Goal: Task Accomplishment & Management: Manage account settings

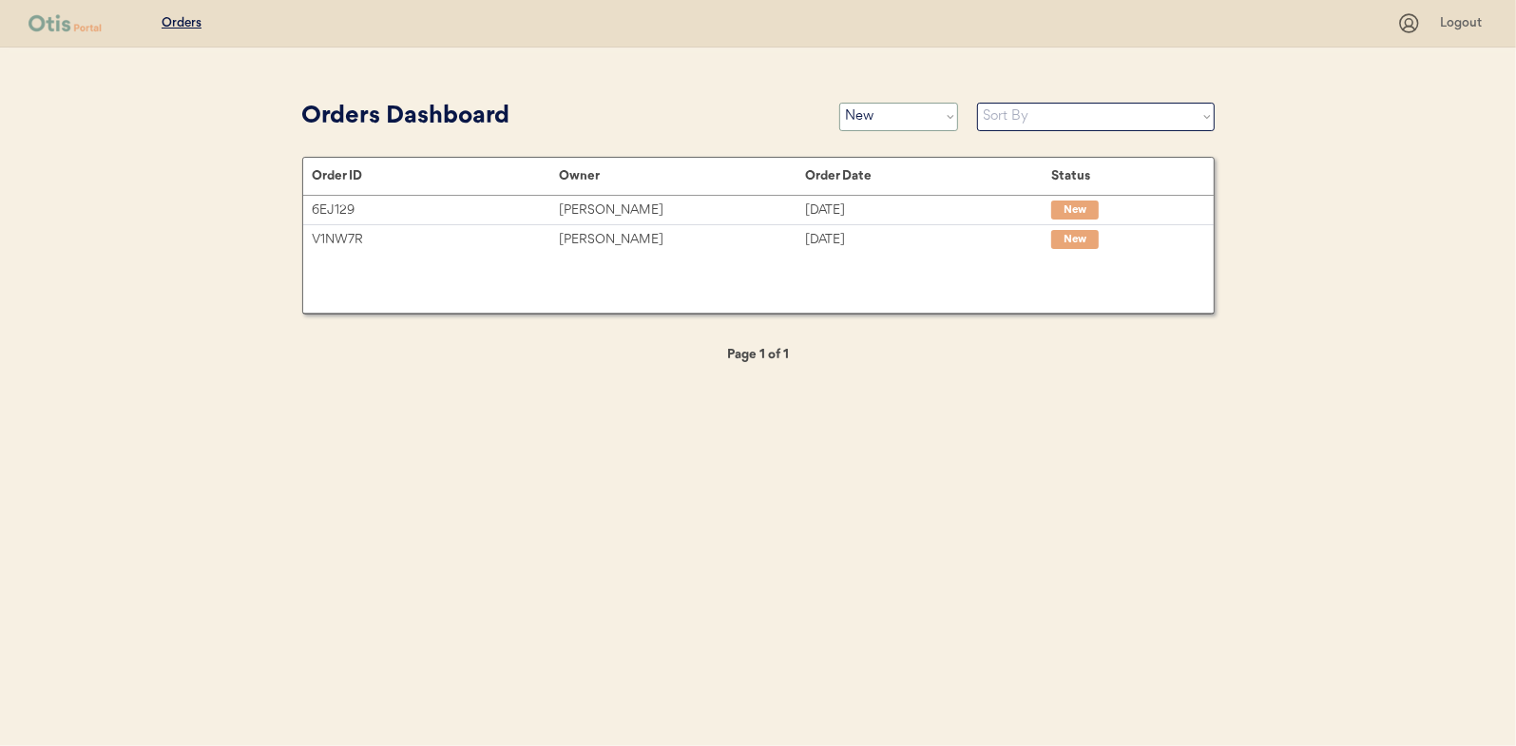
click at [889, 112] on select "Status On Hold New In Progress Complete Pending HW Consent Canceled" at bounding box center [898, 117] width 119 height 29
select select ""in_progress""
click at [839, 103] on select "Status On Hold New In Progress Complete Pending HW Consent Canceled" at bounding box center [898, 117] width 119 height 29
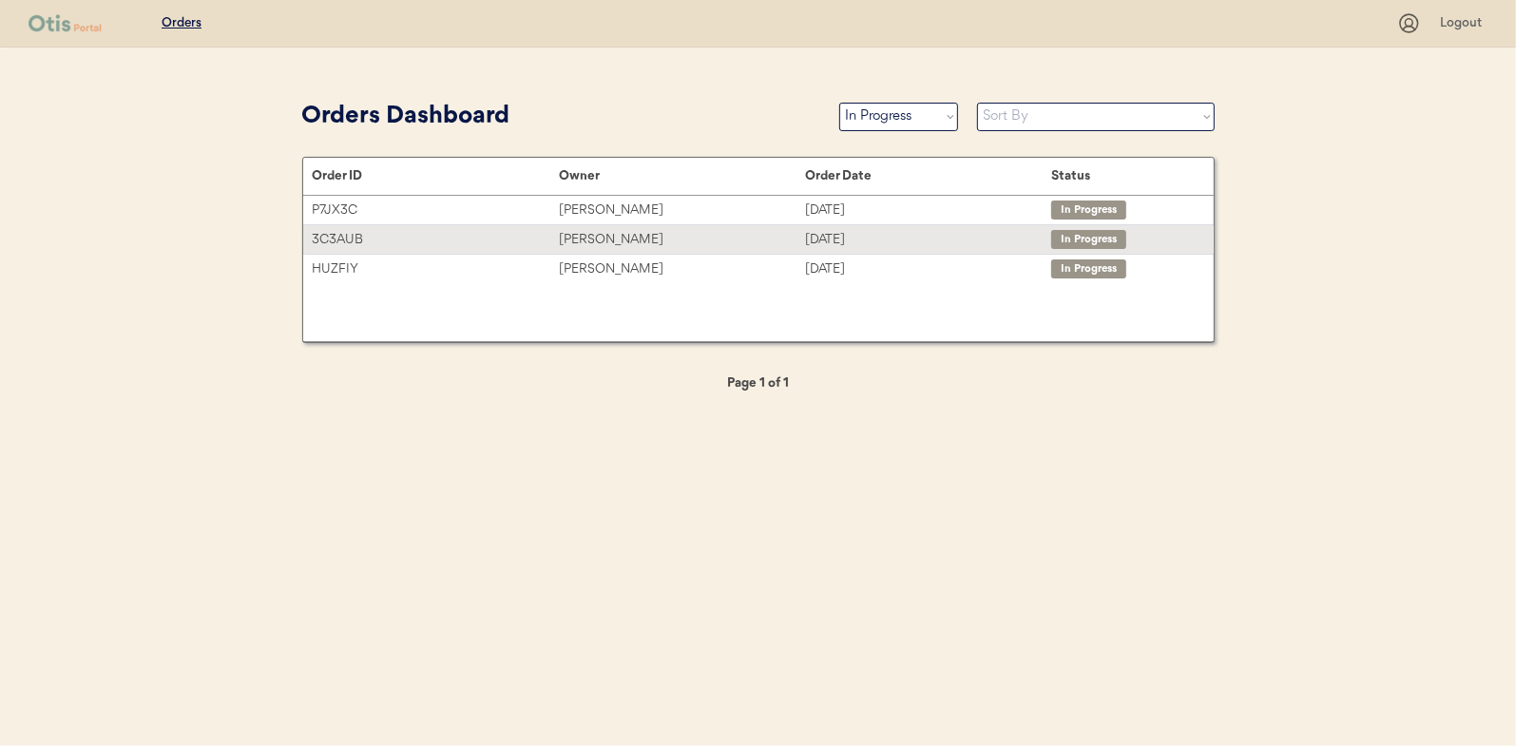
click at [610, 239] on div "LaChoy Moses" at bounding box center [682, 240] width 246 height 22
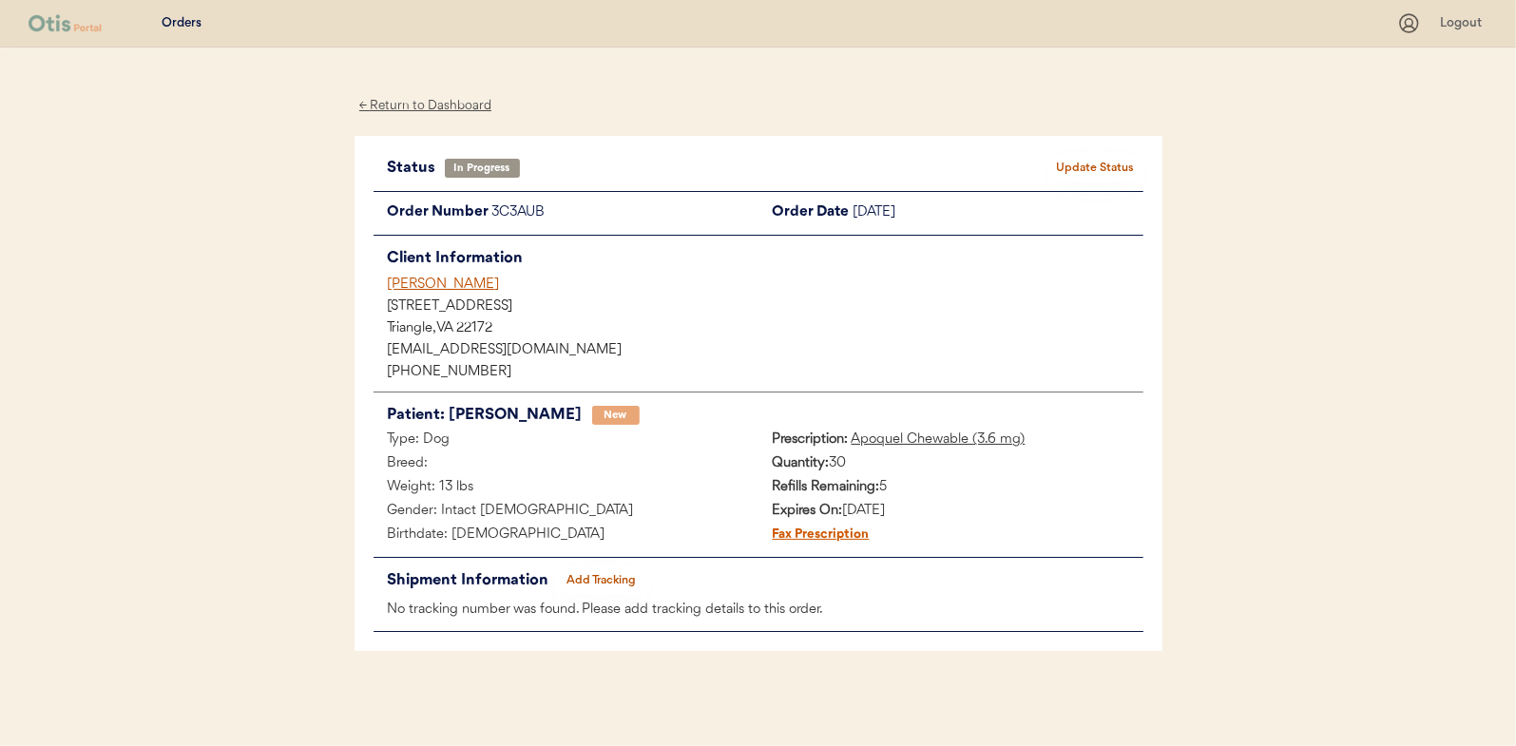
click at [607, 583] on button "Add Tracking" at bounding box center [601, 580] width 95 height 27
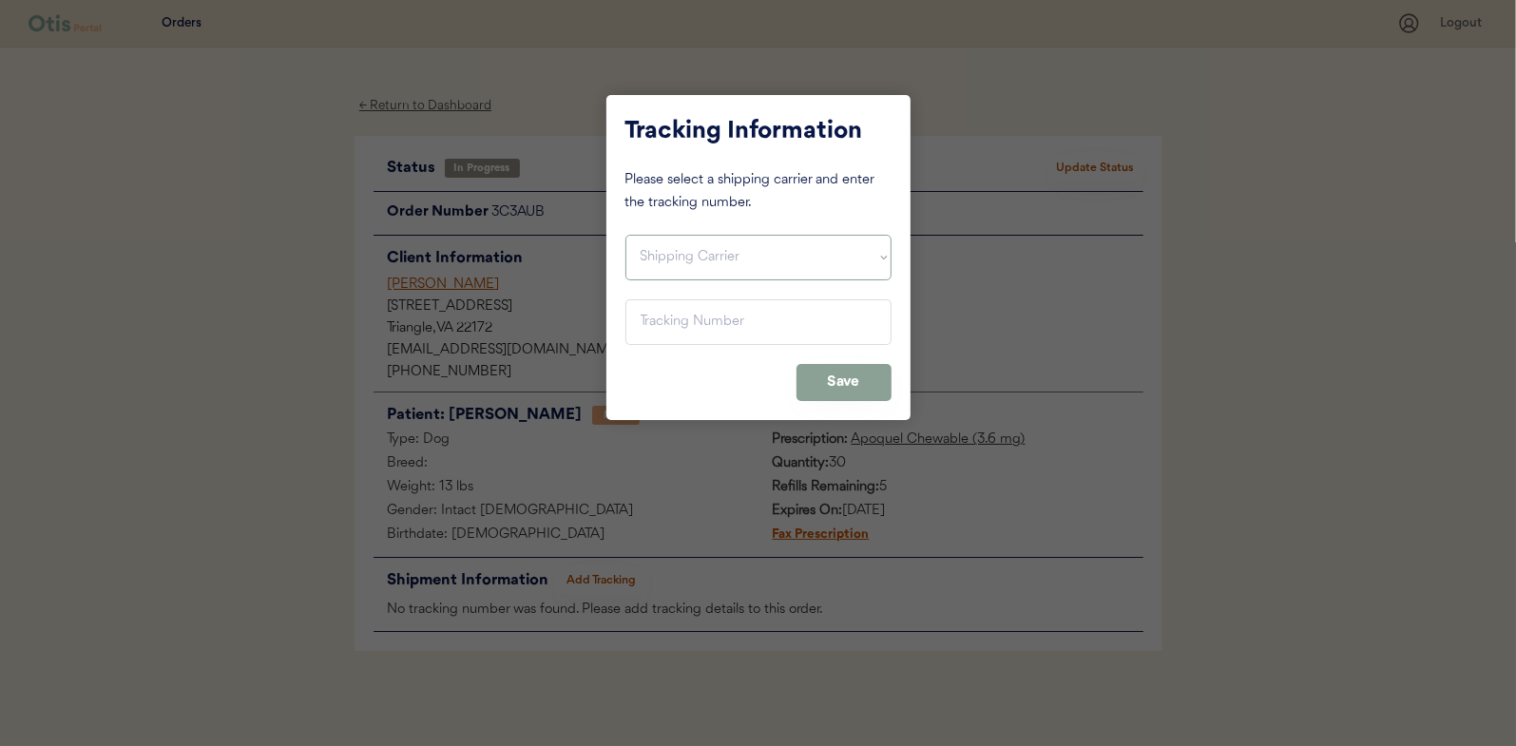
drag, startPoint x: 683, startPoint y: 256, endPoint x: 680, endPoint y: 267, distance: 12.0
click at [683, 256] on select "Shipping Carrier FedEx FedEx Ground Economy UPS USPS" at bounding box center [758, 258] width 266 height 46
select select ""ups""
click at [625, 235] on select "Shipping Carrier FedEx FedEx Ground Economy UPS USPS" at bounding box center [758, 258] width 266 height 46
click at [651, 323] on input "input" at bounding box center [758, 322] width 266 height 46
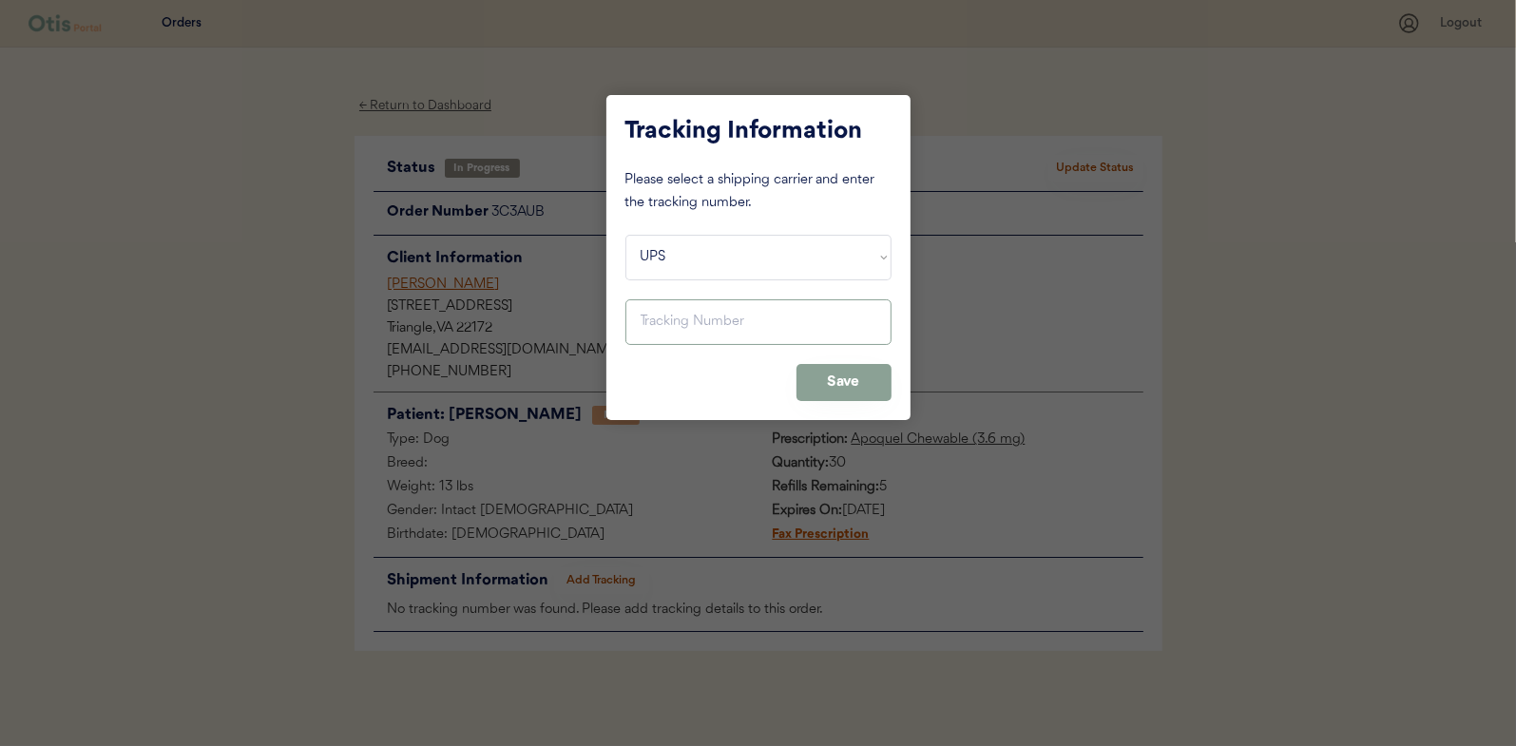
paste input "1Z16X77E0209809180"
type input "1Z16X77E0209809180"
click at [824, 371] on button "Save" at bounding box center [843, 382] width 95 height 37
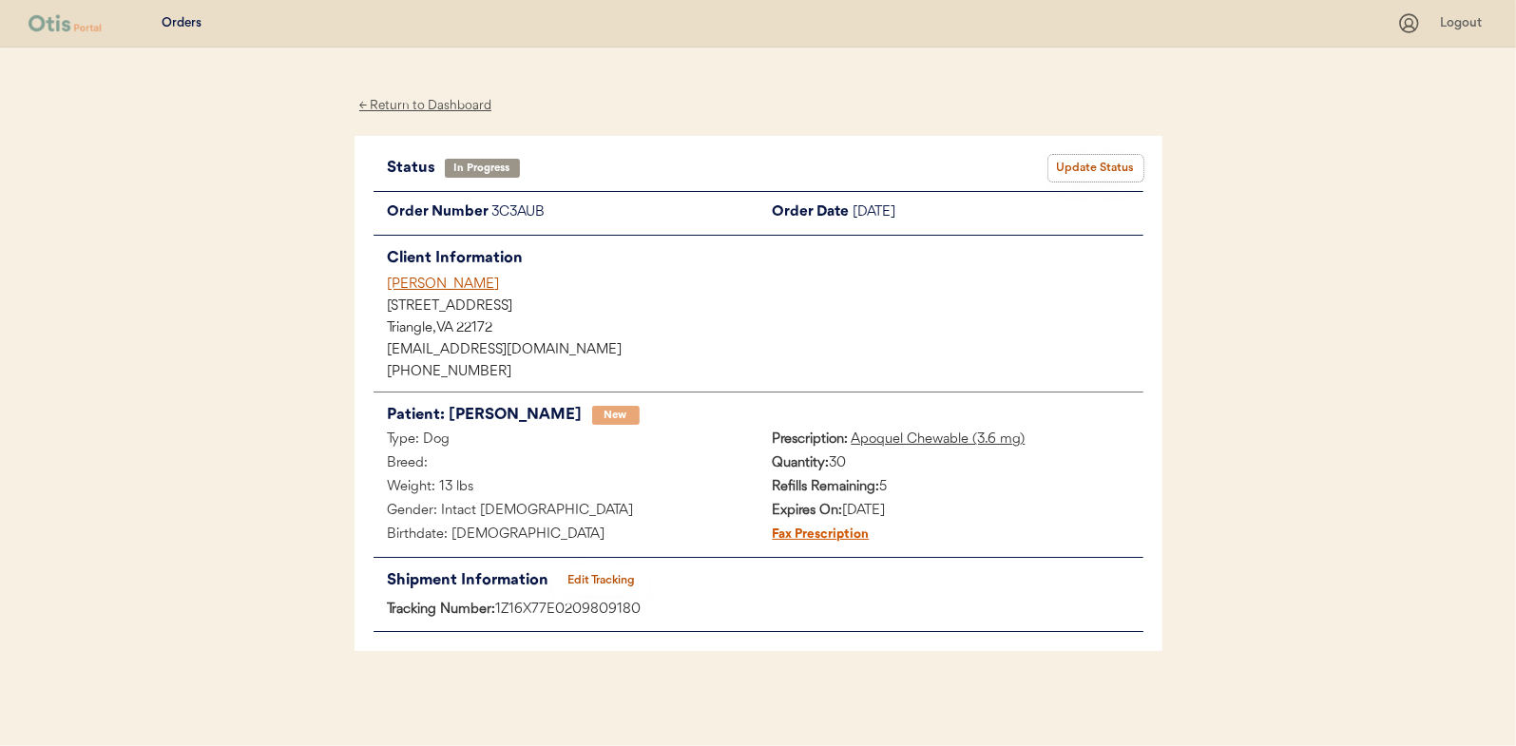
click at [1091, 166] on button "Update Status" at bounding box center [1095, 168] width 95 height 27
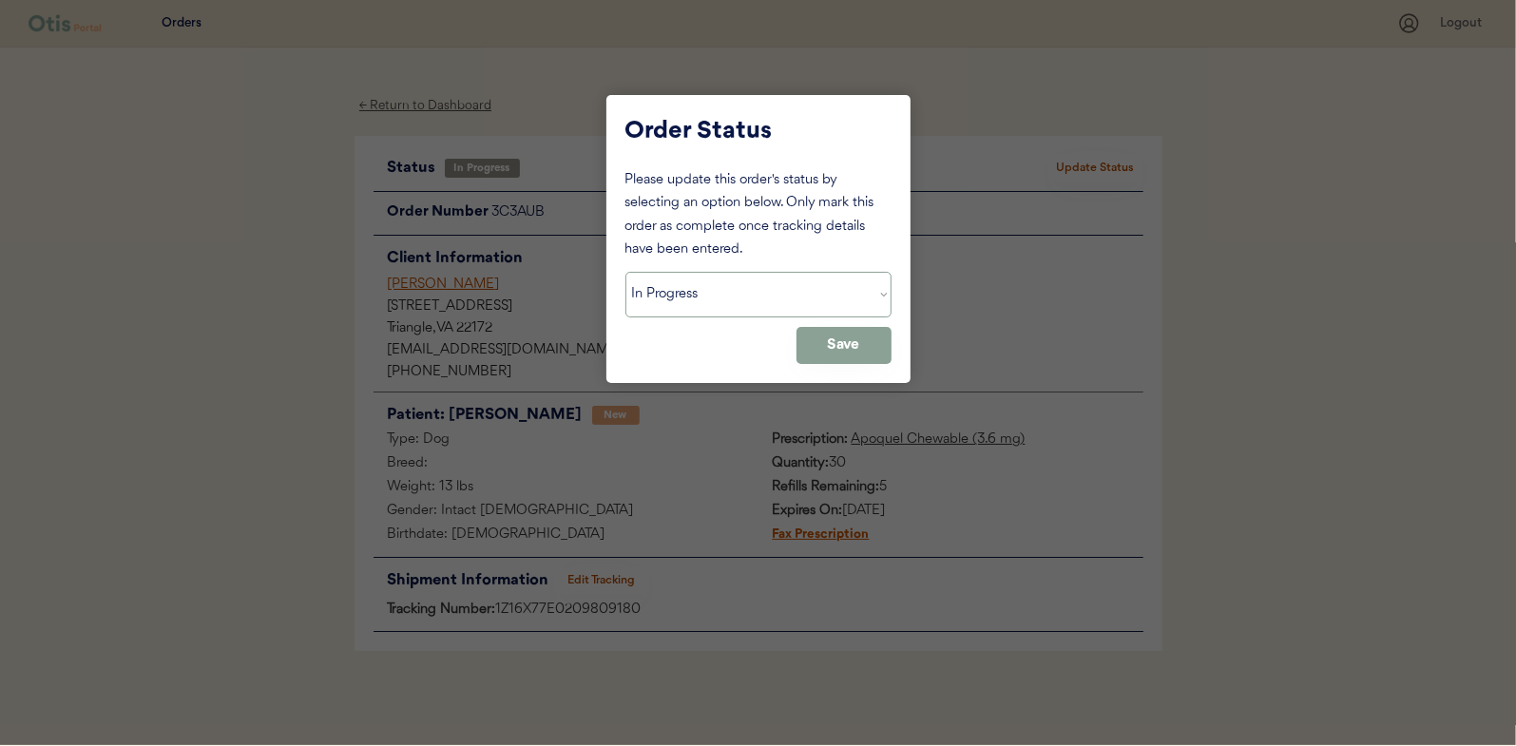
click at [750, 288] on select "Status On Hold New In Progress Complete Pending HW Consent Canceled" at bounding box center [758, 295] width 266 height 46
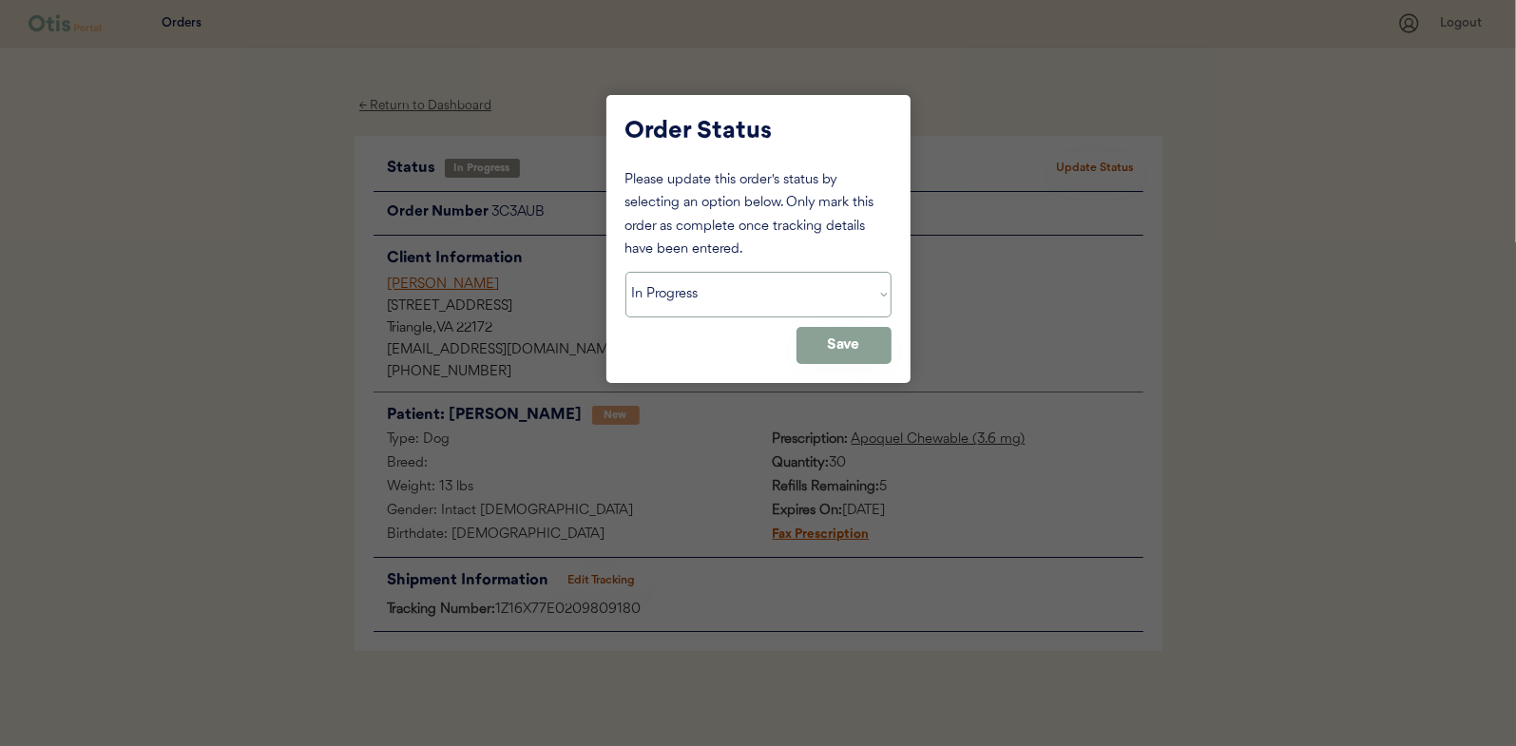
select select ""complete""
click at [625, 272] on select "Status On Hold New In Progress Complete Pending HW Consent Canceled" at bounding box center [758, 295] width 266 height 46
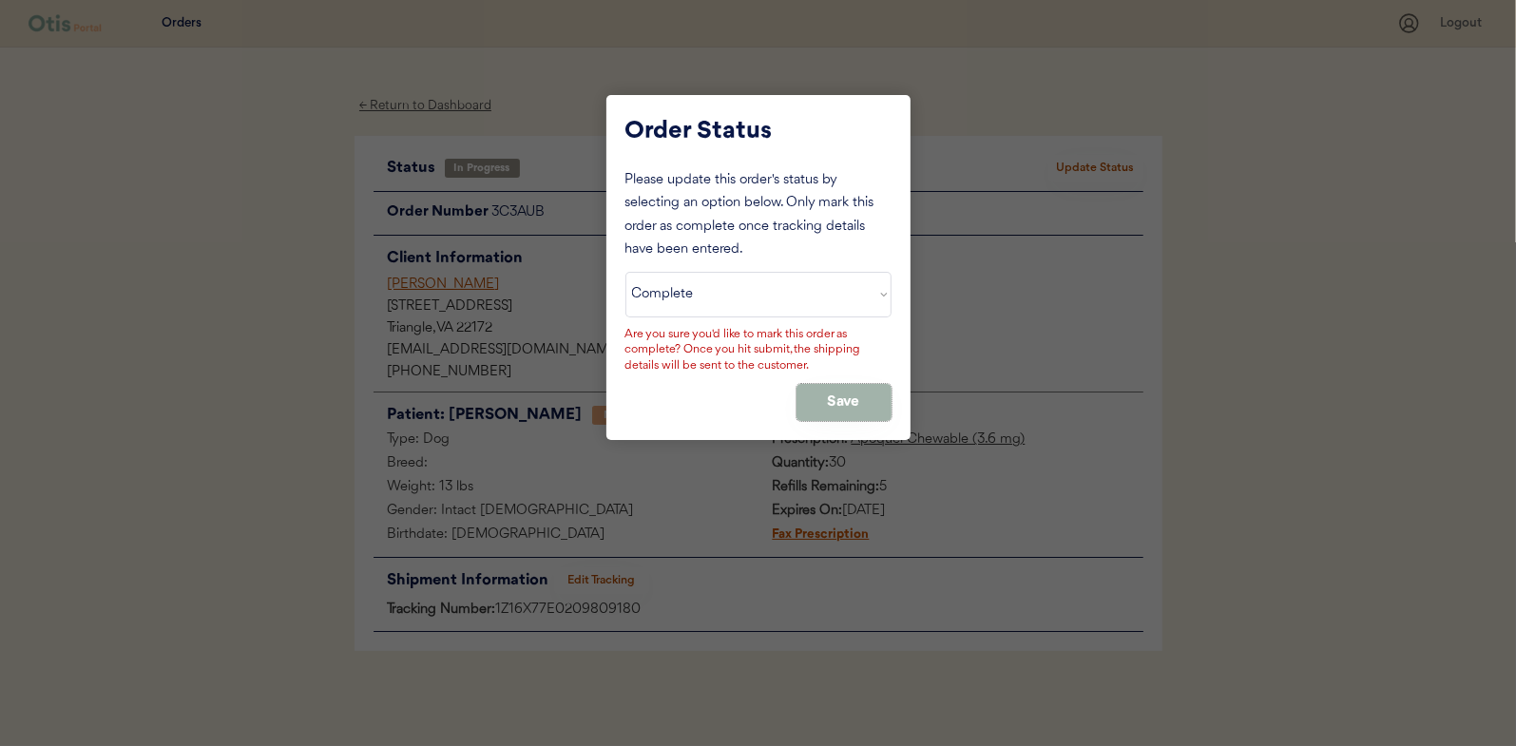
click at [874, 395] on button "Save" at bounding box center [843, 402] width 95 height 37
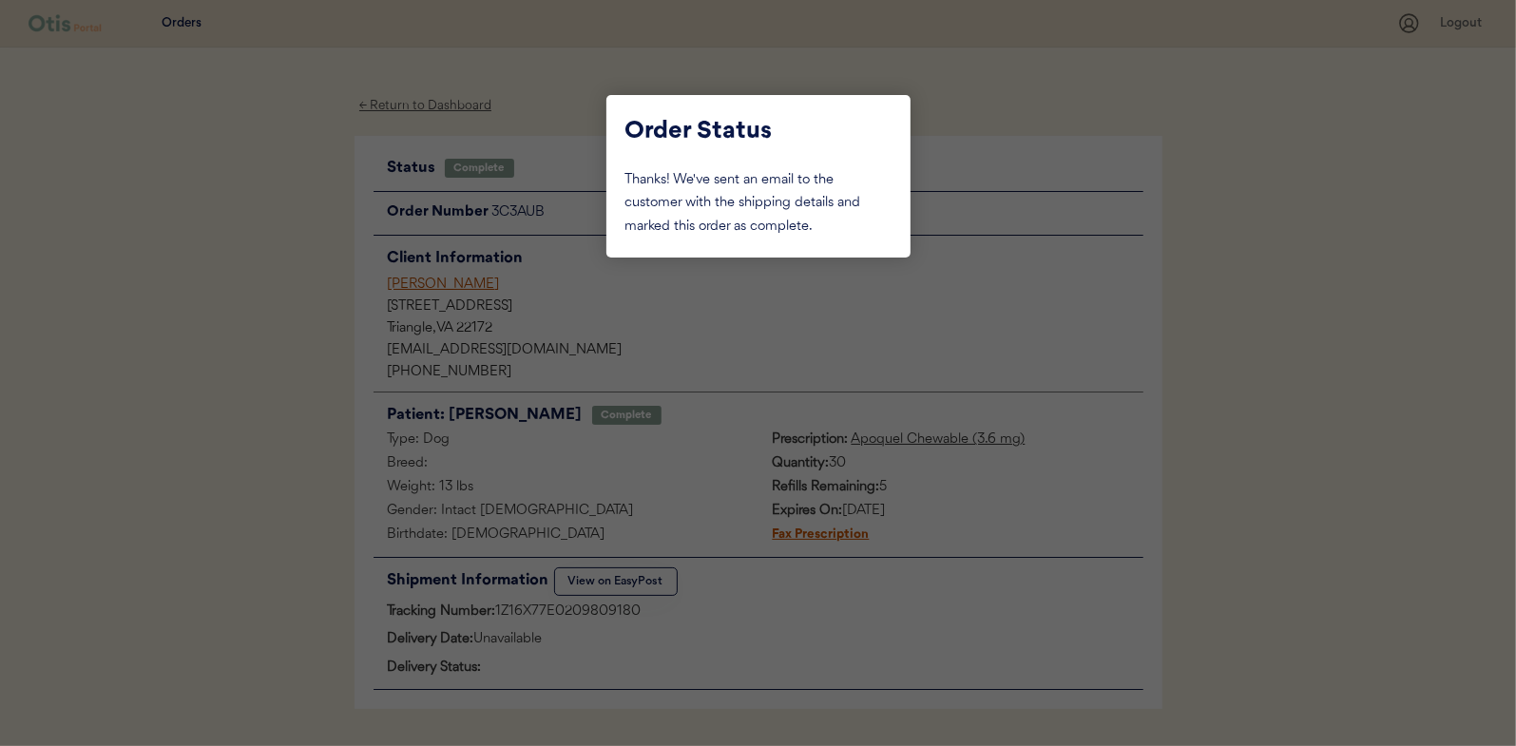
click at [231, 239] on div at bounding box center [758, 373] width 1516 height 746
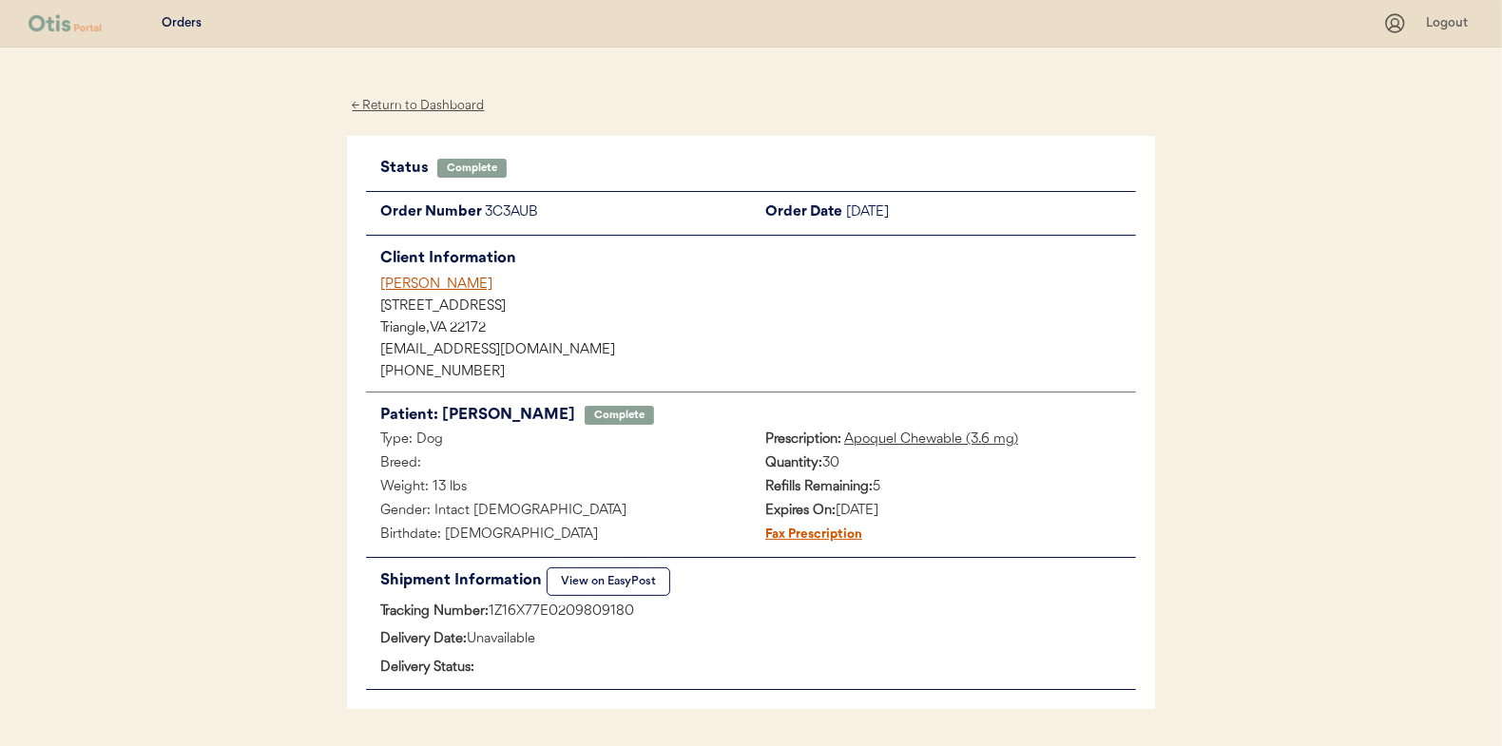
click at [405, 105] on div "← Return to Dashboard" at bounding box center [418, 106] width 143 height 22
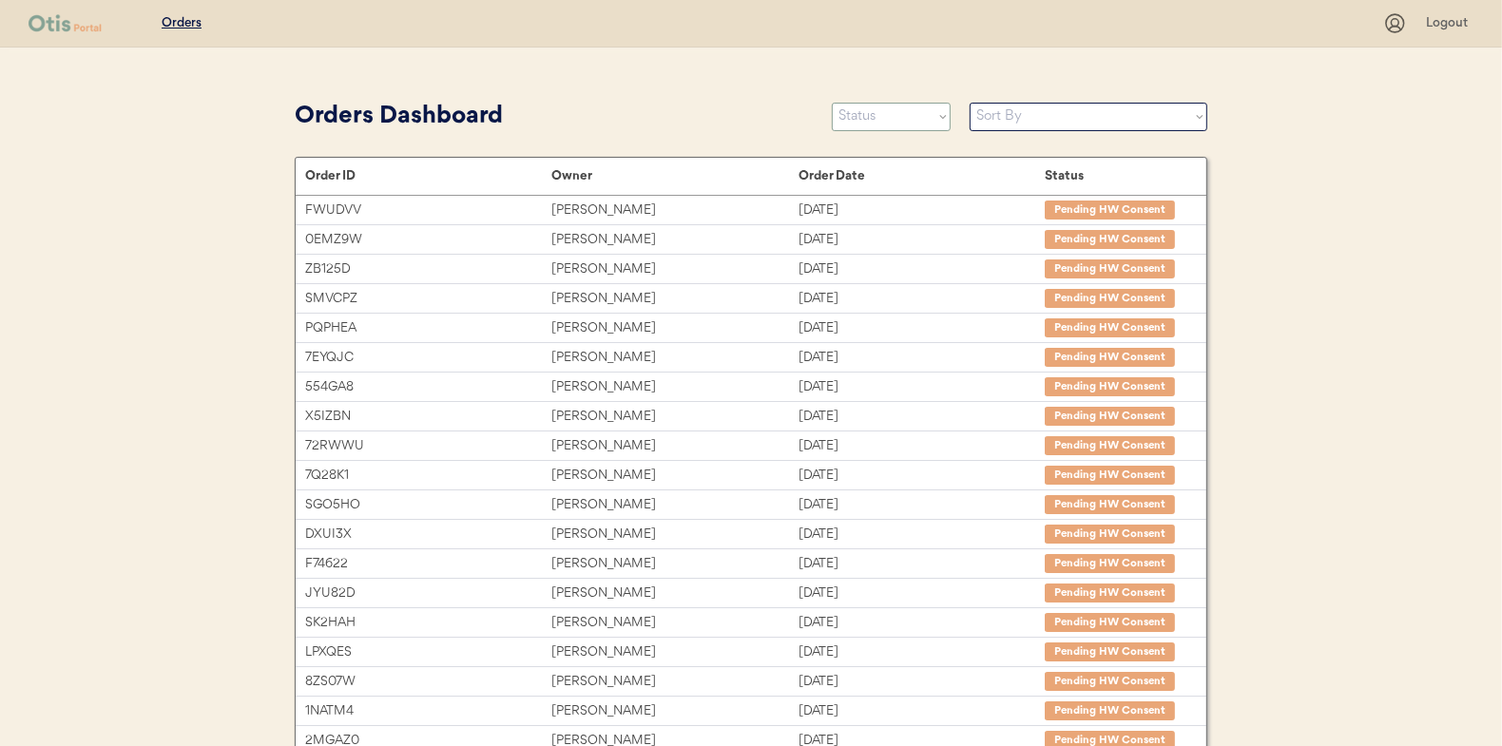
click at [881, 105] on select "Status On Hold New In Progress Complete Pending HW Consent Canceled" at bounding box center [891, 117] width 119 height 29
select select ""in_progress""
click at [832, 103] on select "Status On Hold New In Progress Complete Pending HW Consent Canceled" at bounding box center [891, 117] width 119 height 29
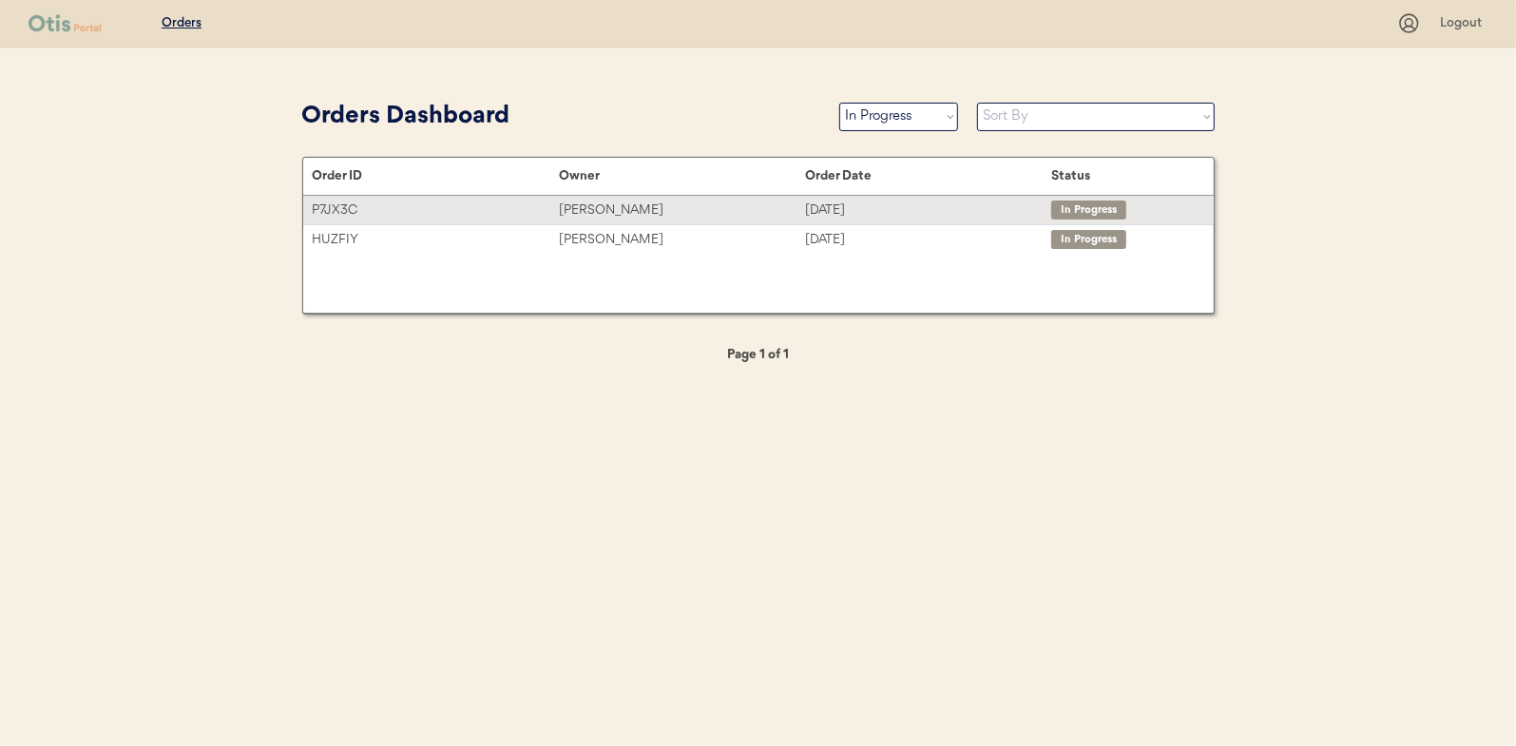
click at [589, 207] on div "[PERSON_NAME]" at bounding box center [682, 211] width 246 height 22
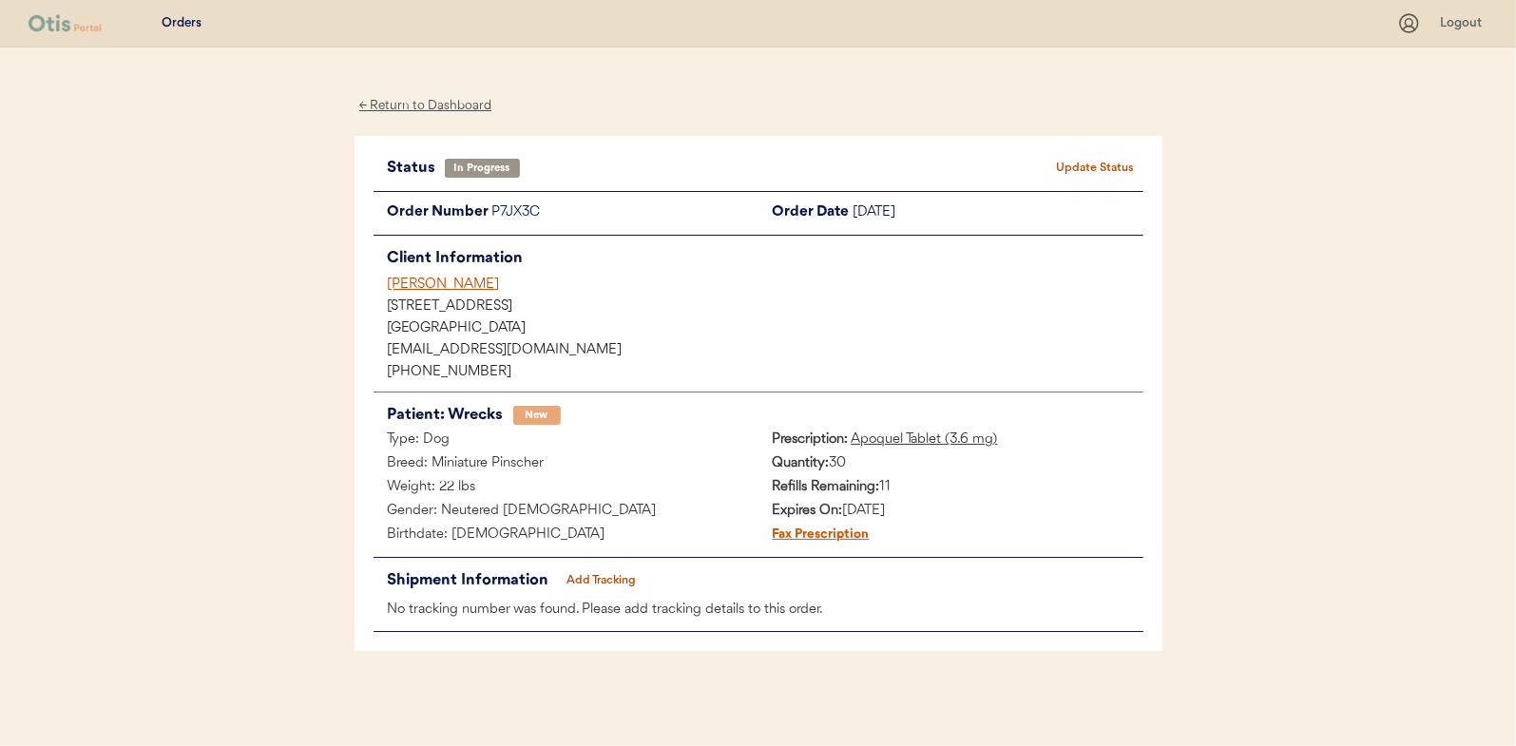
click at [609, 569] on button "Add Tracking" at bounding box center [601, 580] width 95 height 27
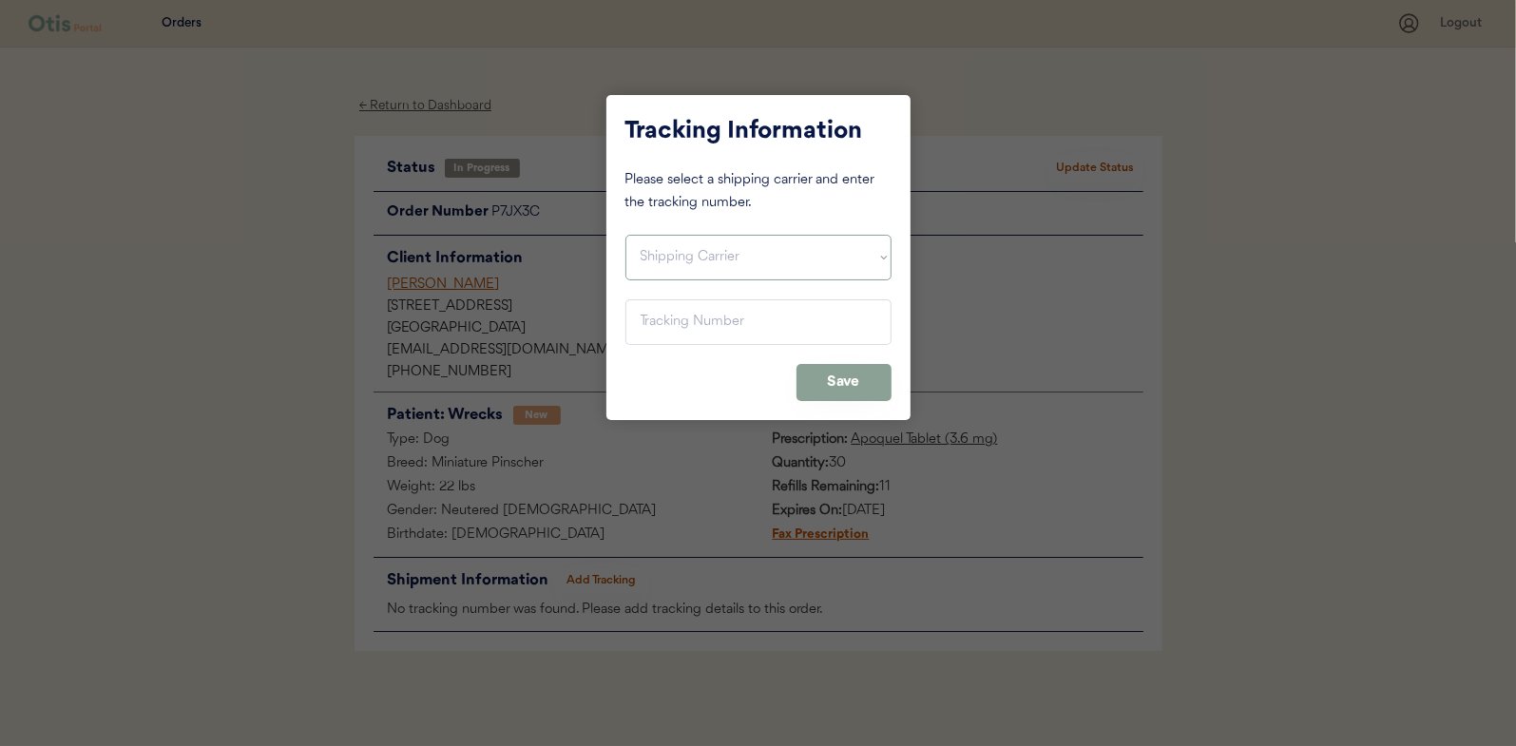
click at [694, 260] on select "Shipping Carrier FedEx FedEx Ground Economy UPS USPS" at bounding box center [758, 258] width 266 height 46
select select ""usps""
click at [625, 235] on select "Shipping Carrier FedEx FedEx Ground Economy UPS USPS" at bounding box center [758, 258] width 266 height 46
click at [659, 323] on input "input" at bounding box center [758, 322] width 266 height 46
paste input "9400150105497037865064"
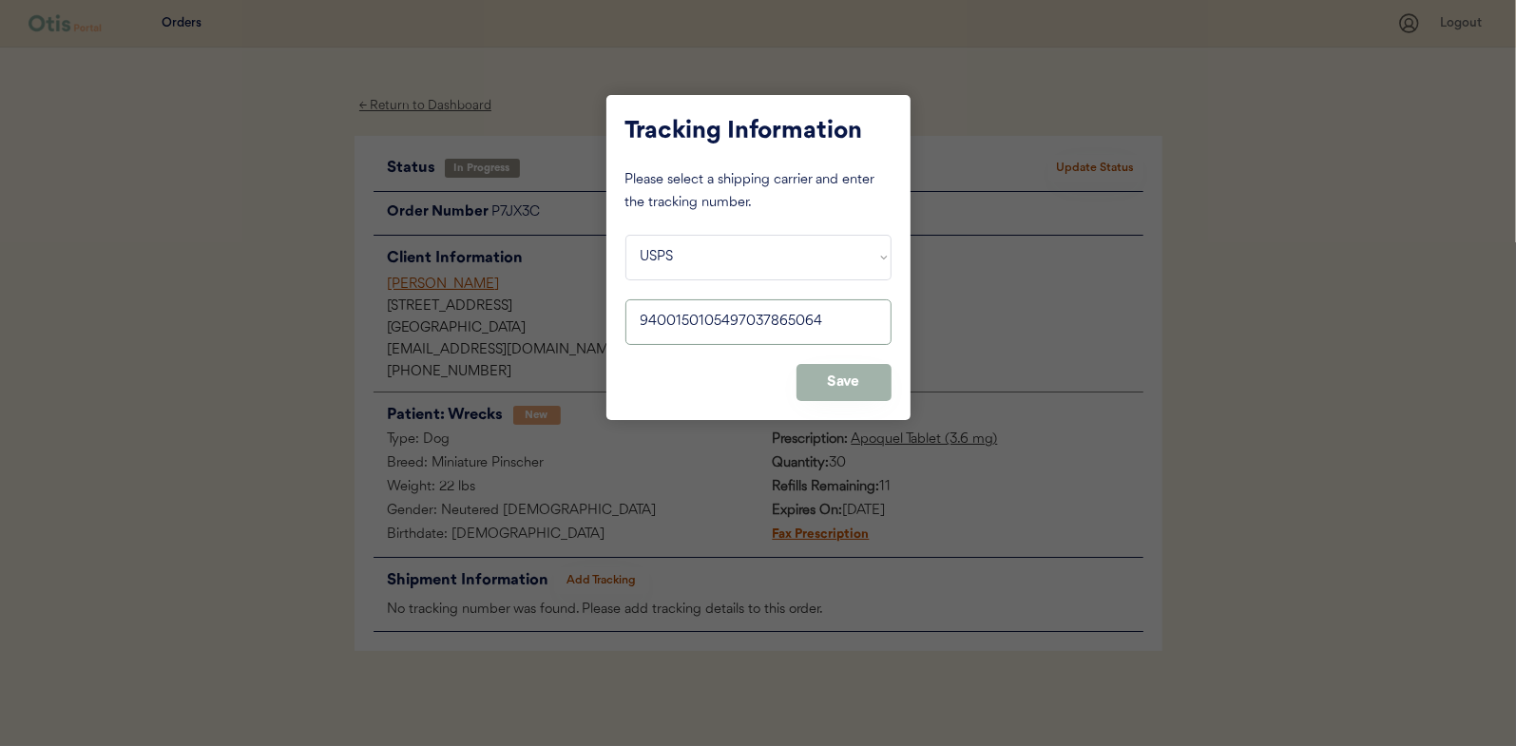
type input "9400150105497037865064"
click at [841, 376] on button "Save" at bounding box center [843, 382] width 95 height 37
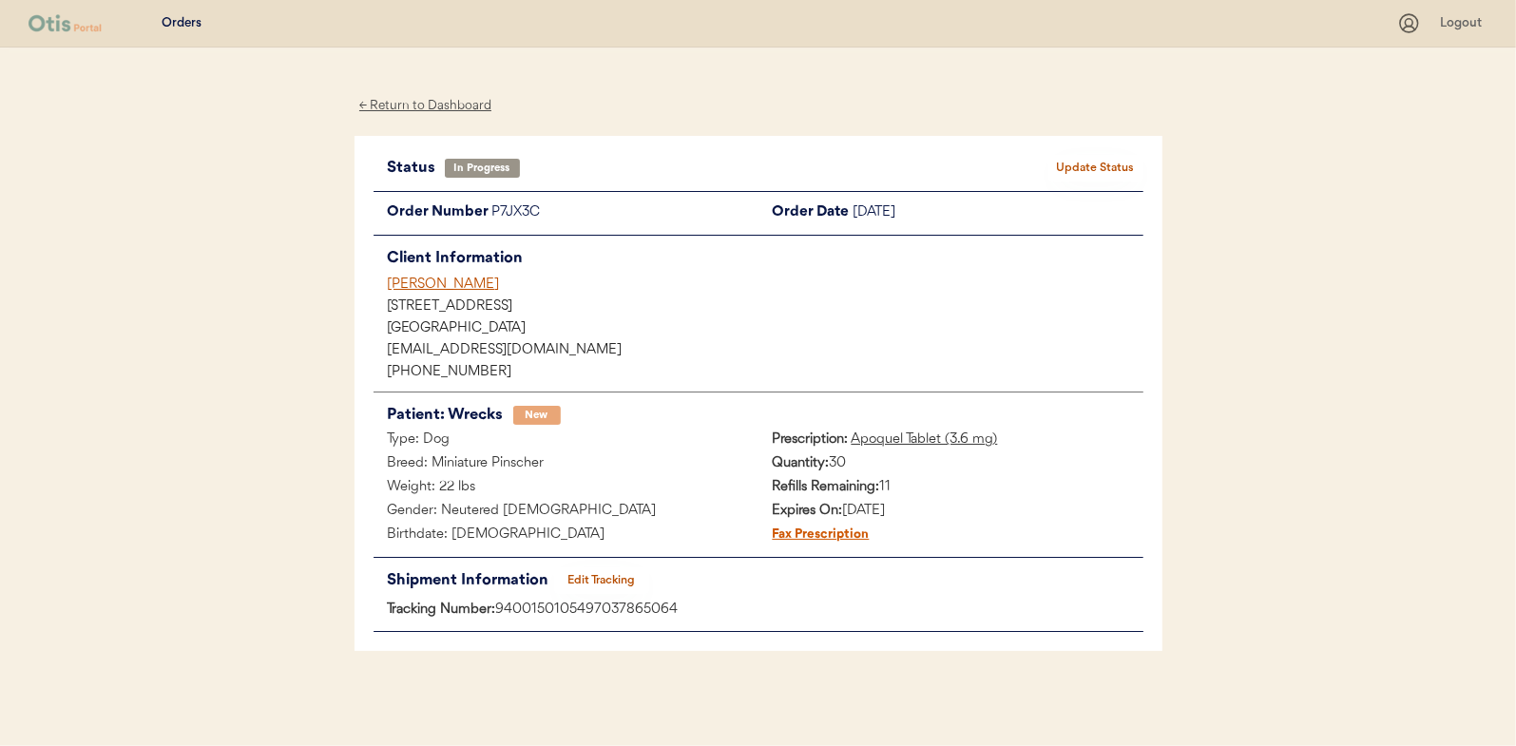
click at [1083, 164] on button "Update Status" at bounding box center [1095, 168] width 95 height 27
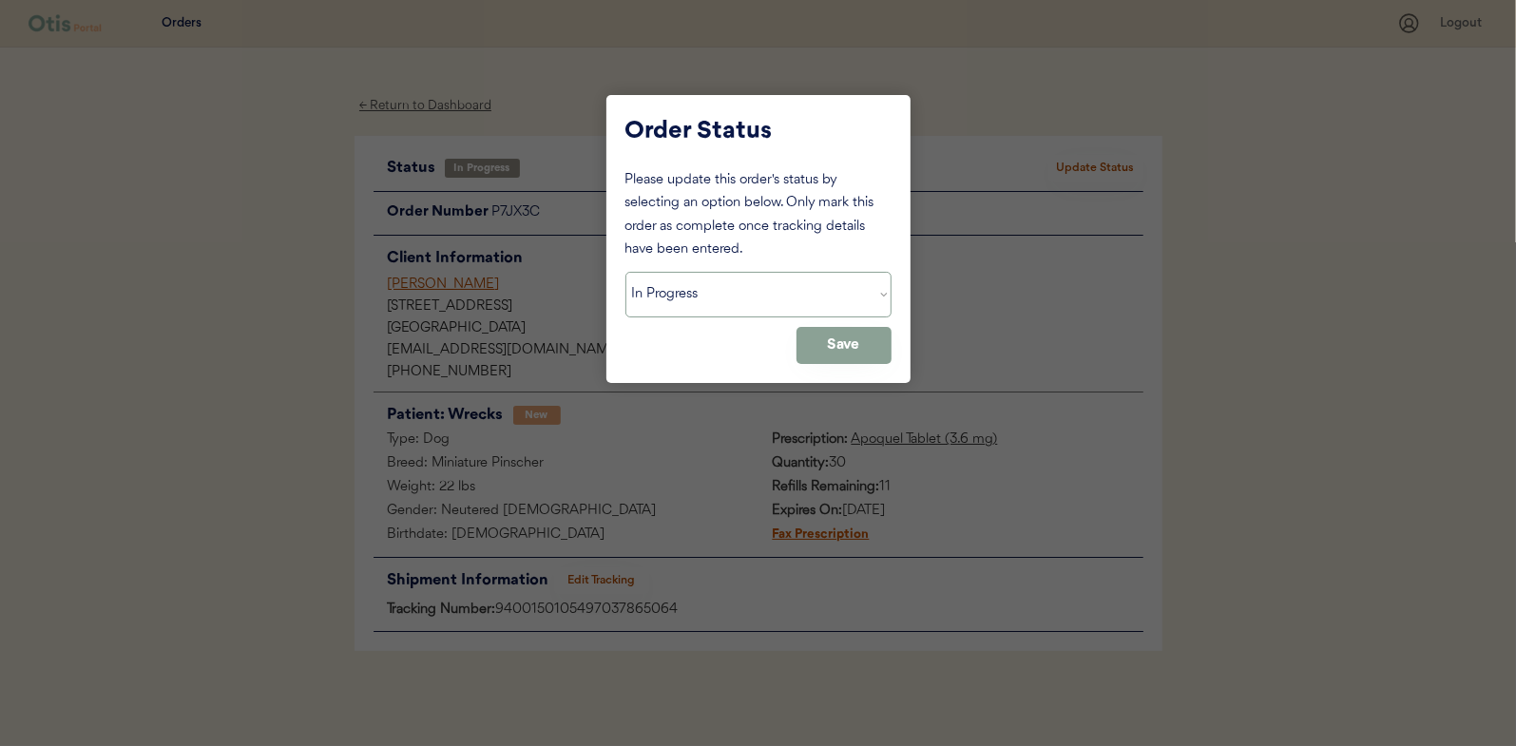
click at [692, 304] on select "Status On Hold New In Progress Complete Pending HW Consent Canceled" at bounding box center [758, 295] width 266 height 46
select select ""complete""
click at [625, 272] on select "Status On Hold New In Progress Complete Pending HW Consent Canceled" at bounding box center [758, 295] width 266 height 46
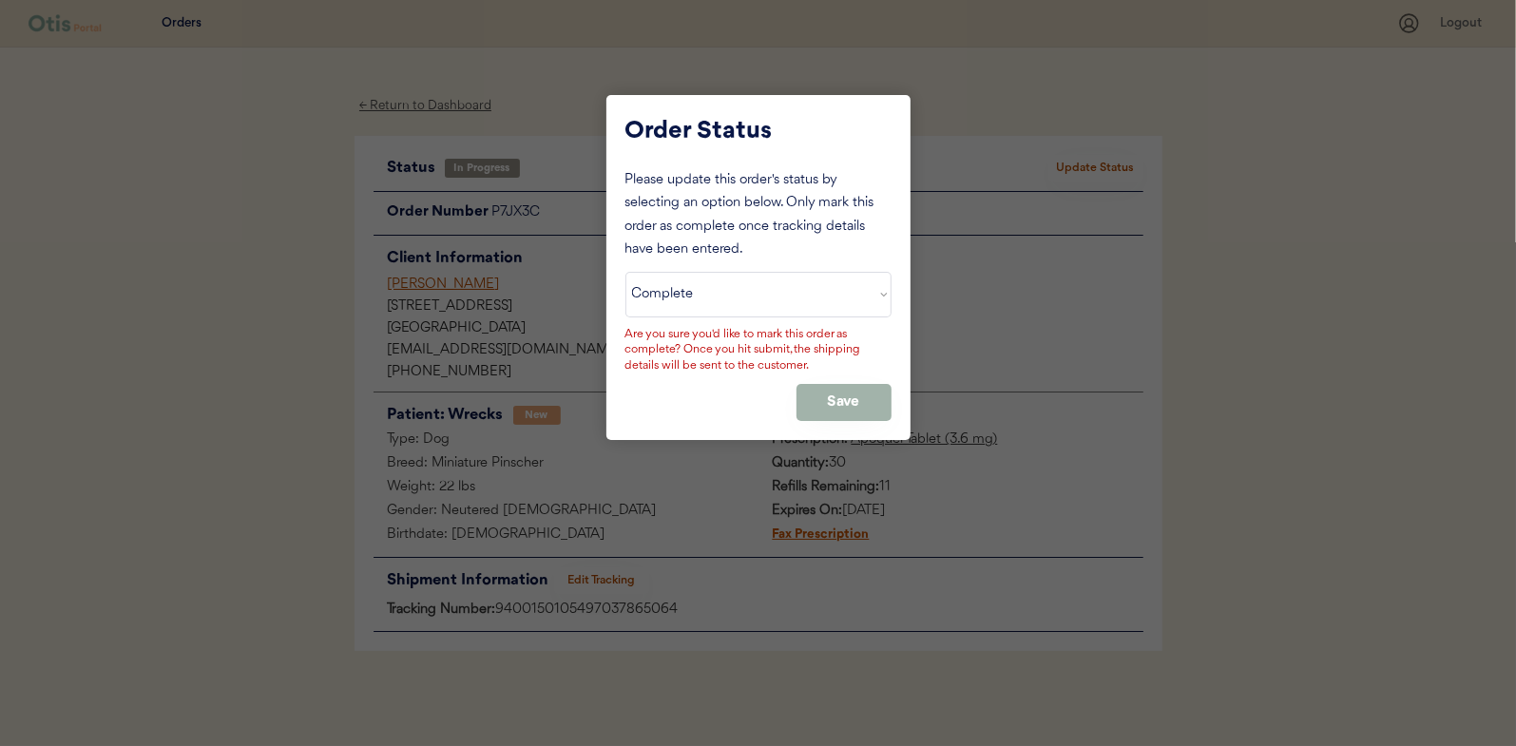
click at [836, 399] on button "Save" at bounding box center [843, 402] width 95 height 37
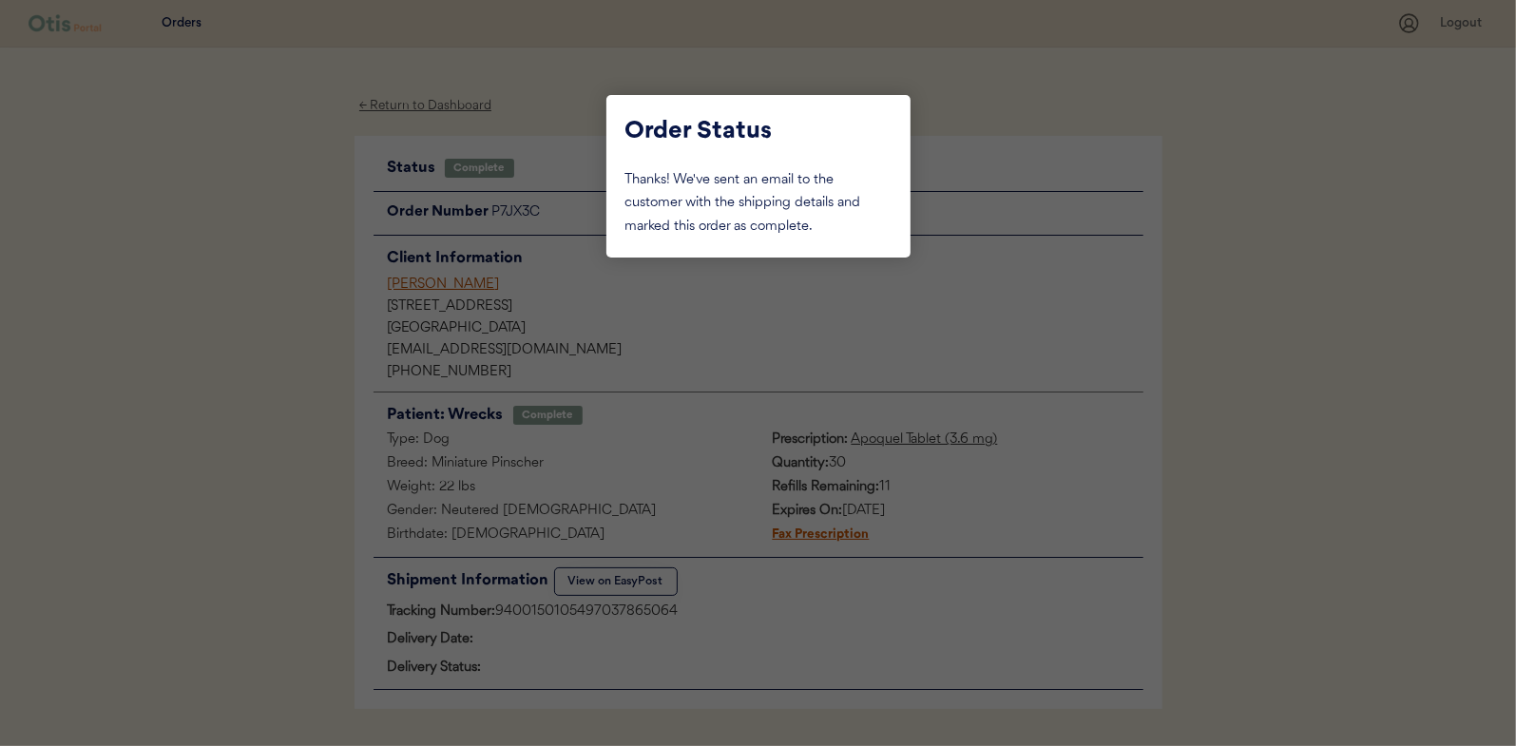
click at [287, 262] on div at bounding box center [758, 373] width 1516 height 746
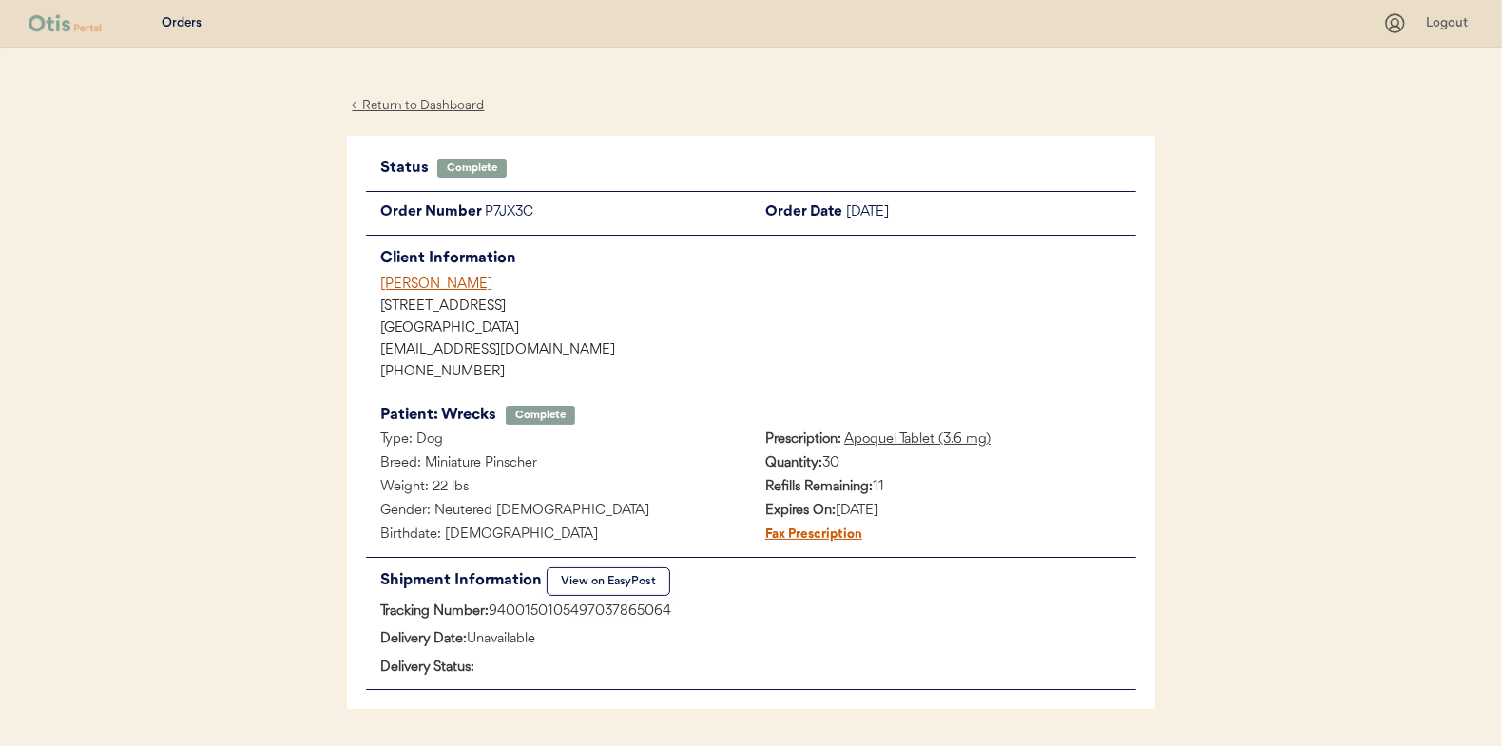
click at [422, 108] on div "← Return to Dashboard" at bounding box center [418, 106] width 143 height 22
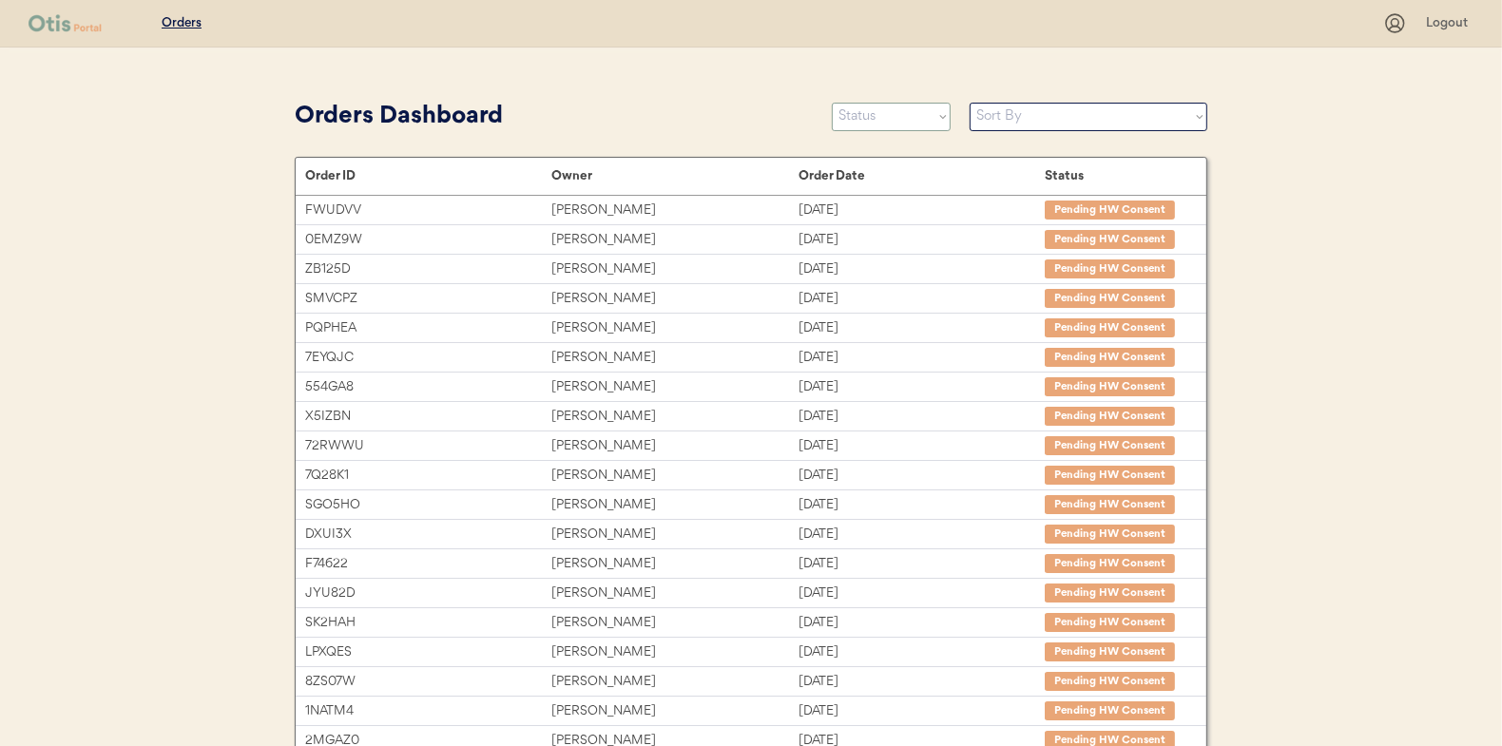
click at [873, 115] on select "Status On Hold New In Progress Complete Pending HW Consent Canceled" at bounding box center [891, 117] width 119 height 29
click at [832, 103] on select "Status On Hold New In Progress Complete Pending HW Consent Canceled" at bounding box center [891, 117] width 119 height 29
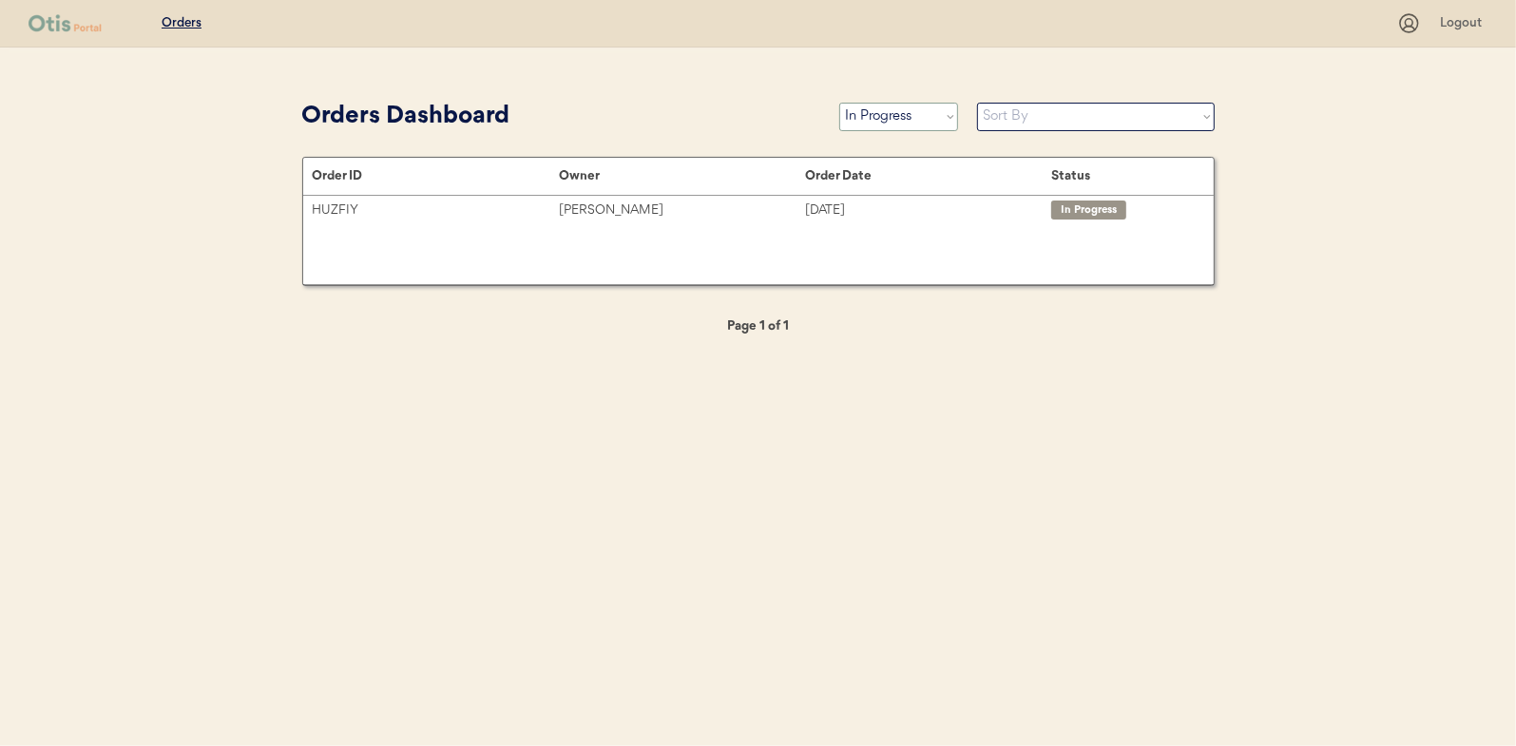
click at [902, 112] on select "Status On Hold New In Progress Complete Pending HW Consent Canceled" at bounding box center [898, 117] width 119 height 29
select select ""new""
click at [839, 103] on select "Status On Hold New In Progress Complete Pending HW Consent Canceled" at bounding box center [898, 117] width 119 height 29
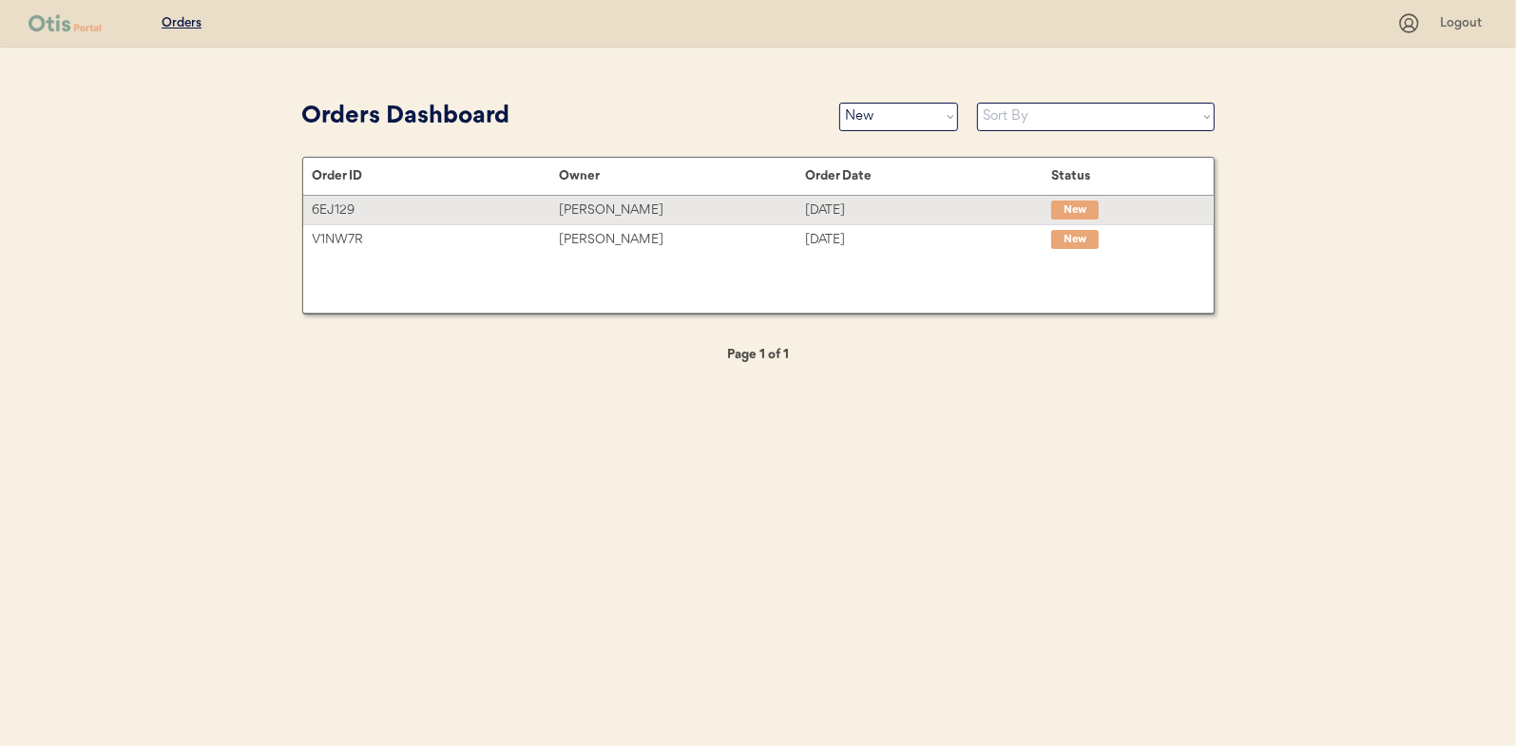
click at [586, 205] on div "Rachel Pugh" at bounding box center [682, 211] width 246 height 22
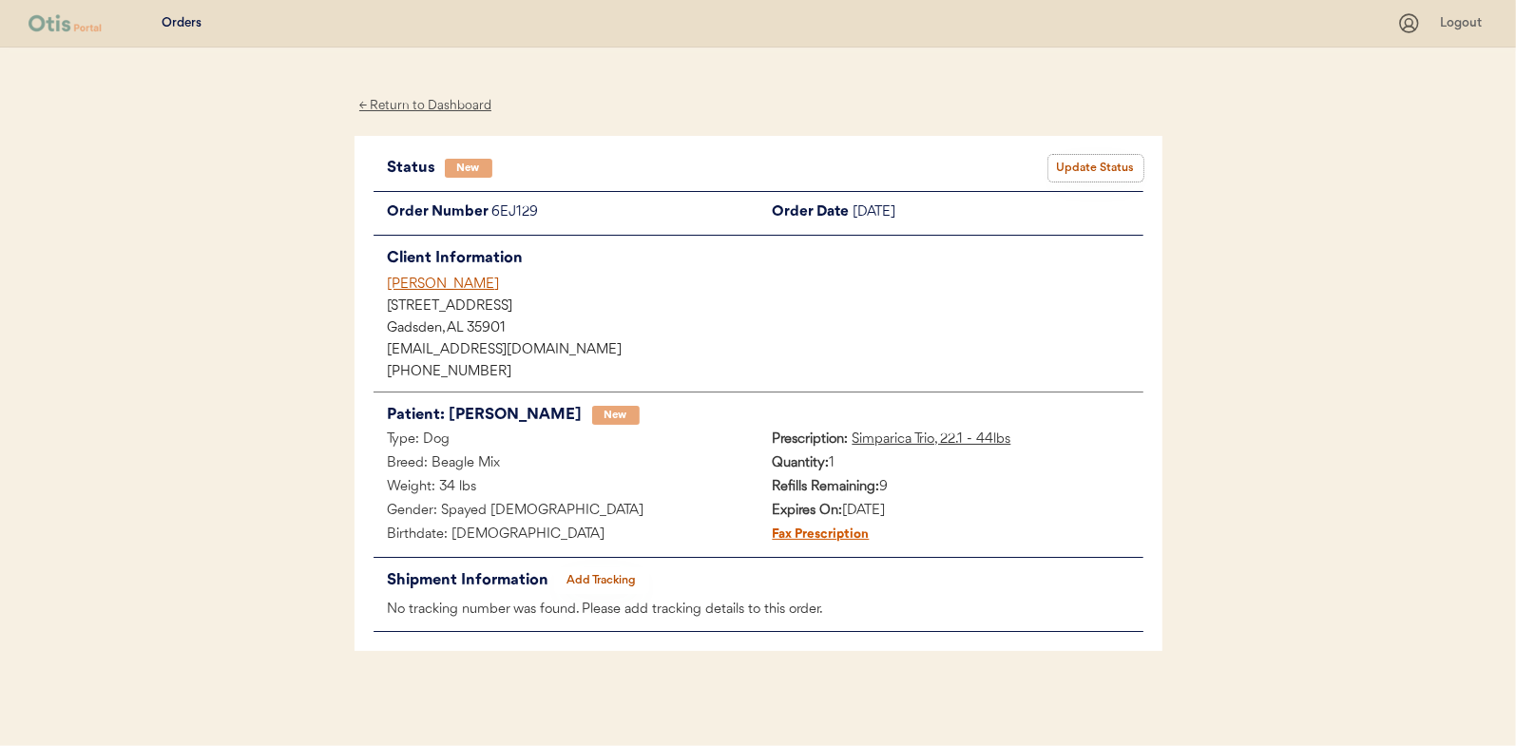
click at [1085, 161] on button "Update Status" at bounding box center [1095, 168] width 95 height 27
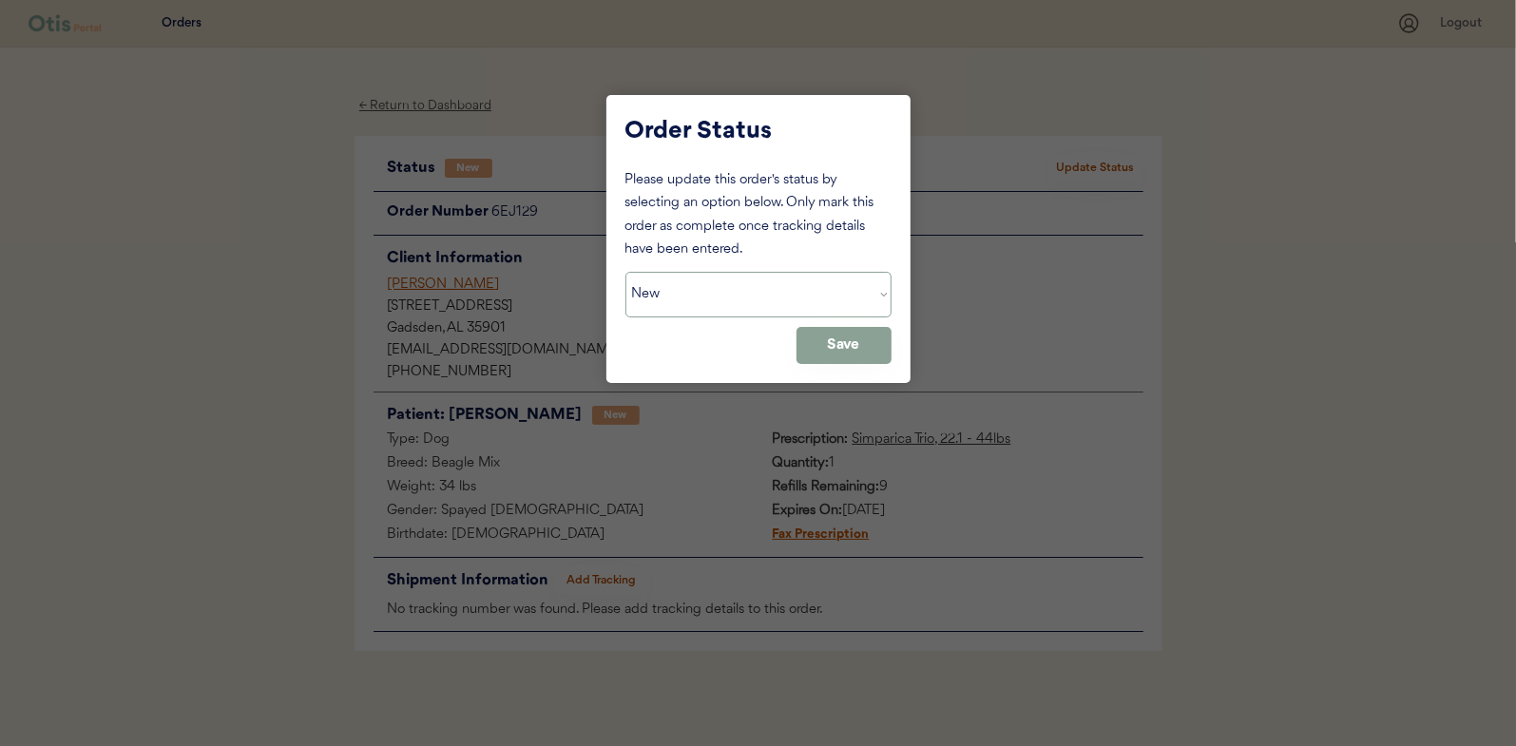
click at [709, 294] on select "Status On Hold New In Progress Complete Pending HW Consent Canceled" at bounding box center [758, 295] width 266 height 46
select select ""in_progress""
click at [625, 272] on select "Status On Hold New In Progress Complete Pending HW Consent Canceled" at bounding box center [758, 295] width 266 height 46
click at [873, 337] on button "Save" at bounding box center [843, 345] width 95 height 37
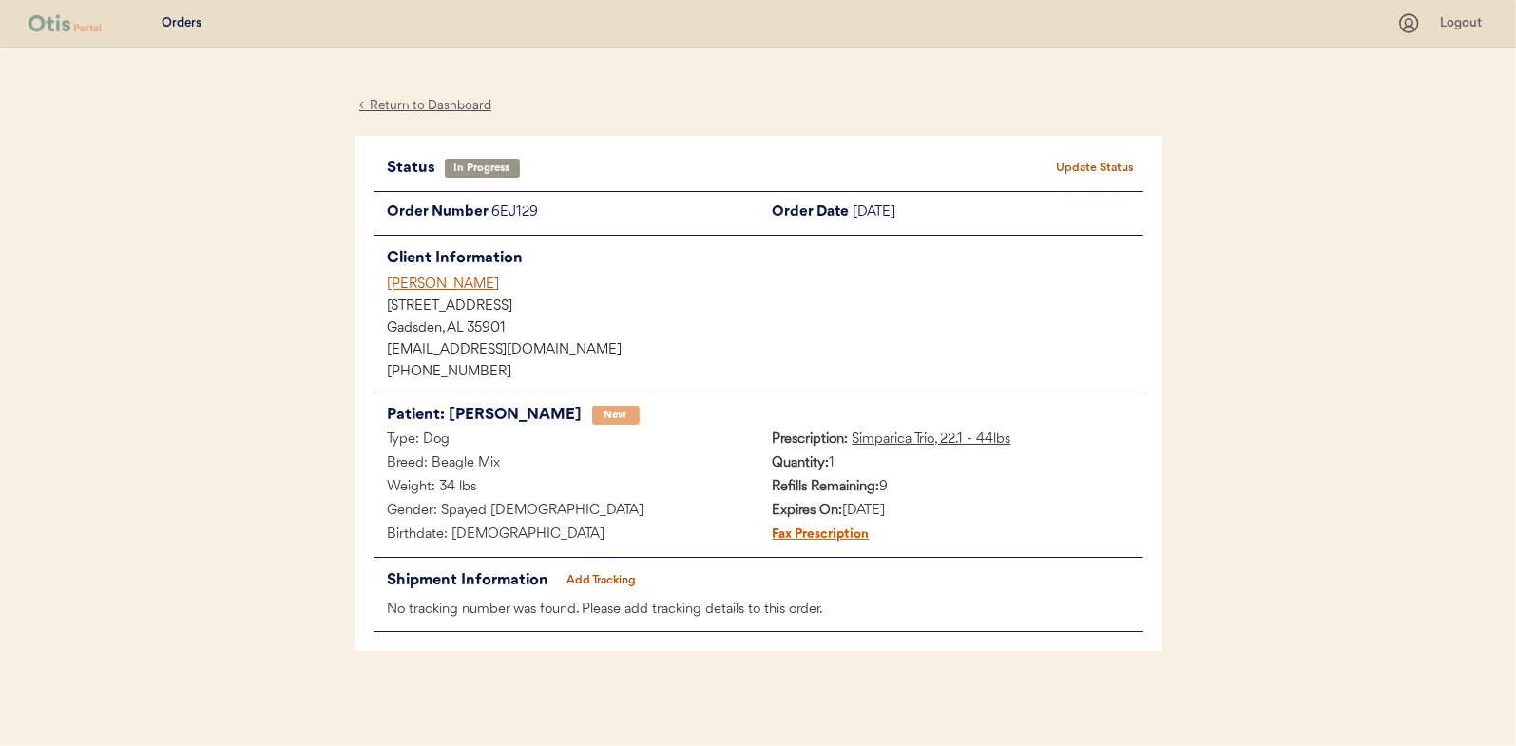
click at [440, 101] on div "← Return to Dashboard" at bounding box center [425, 106] width 143 height 22
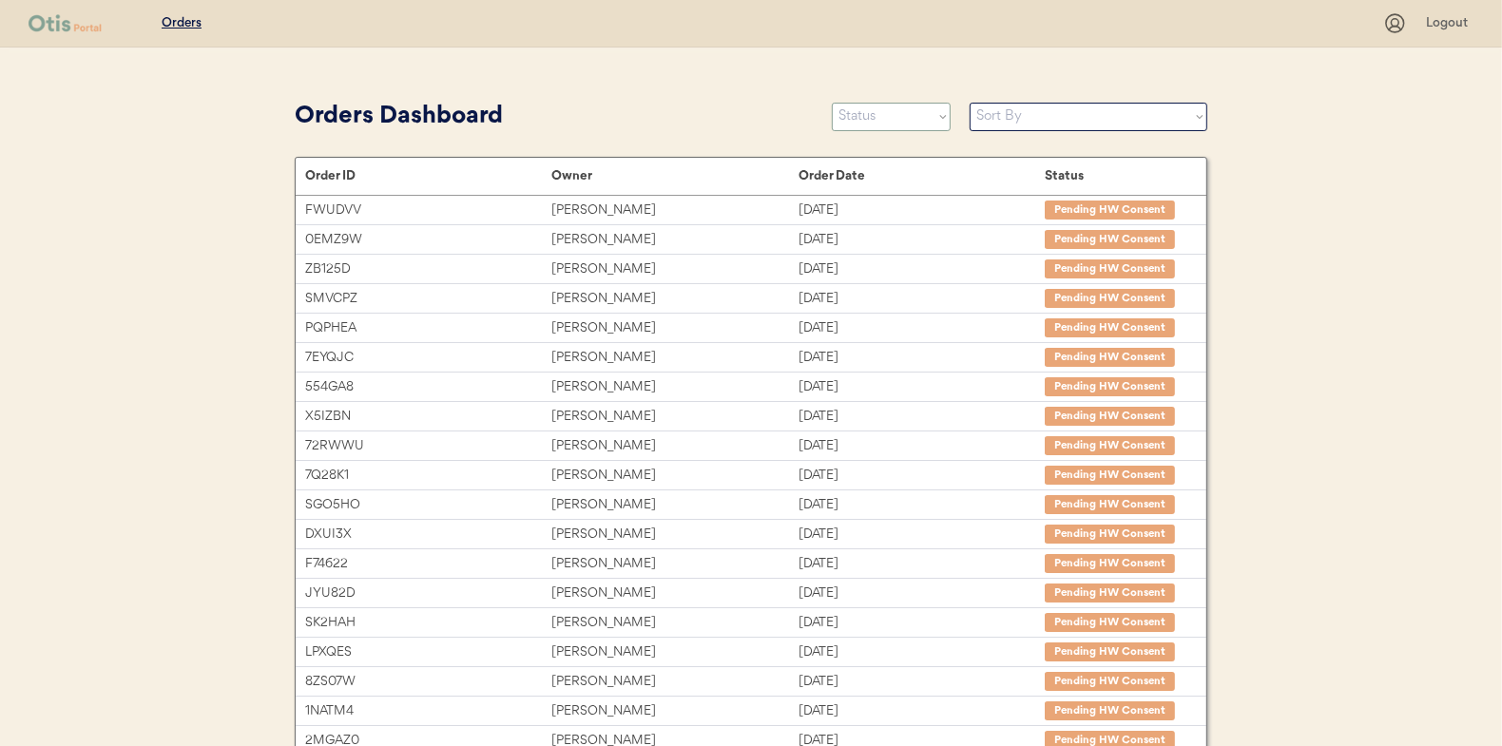
click at [889, 114] on select "Status On Hold New In Progress Complete Pending HW Consent Canceled" at bounding box center [891, 117] width 119 height 29
select select ""new""
click at [832, 103] on select "Status On Hold New In Progress Complete Pending HW Consent Canceled" at bounding box center [891, 117] width 119 height 29
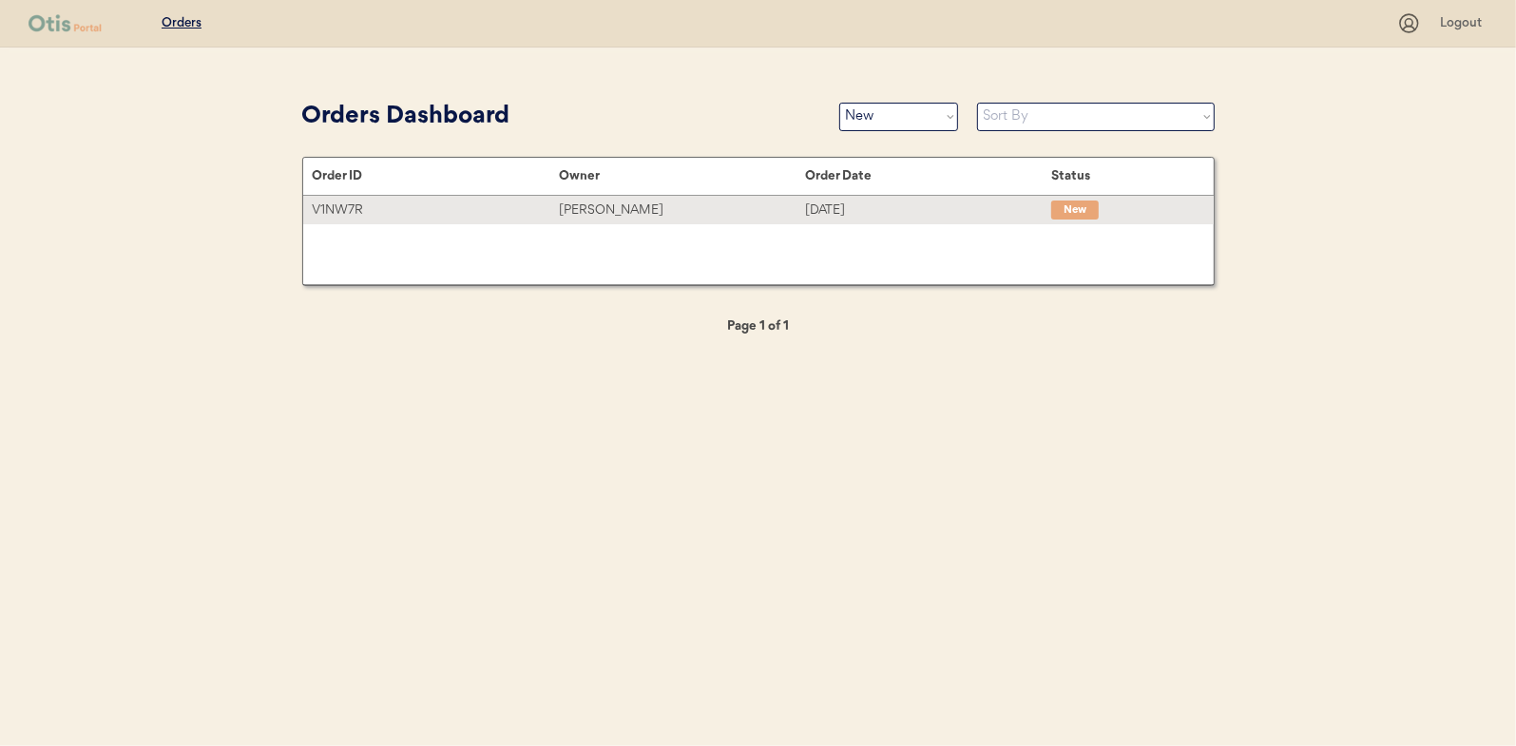
click at [649, 210] on div "[PERSON_NAME]" at bounding box center [682, 211] width 246 height 22
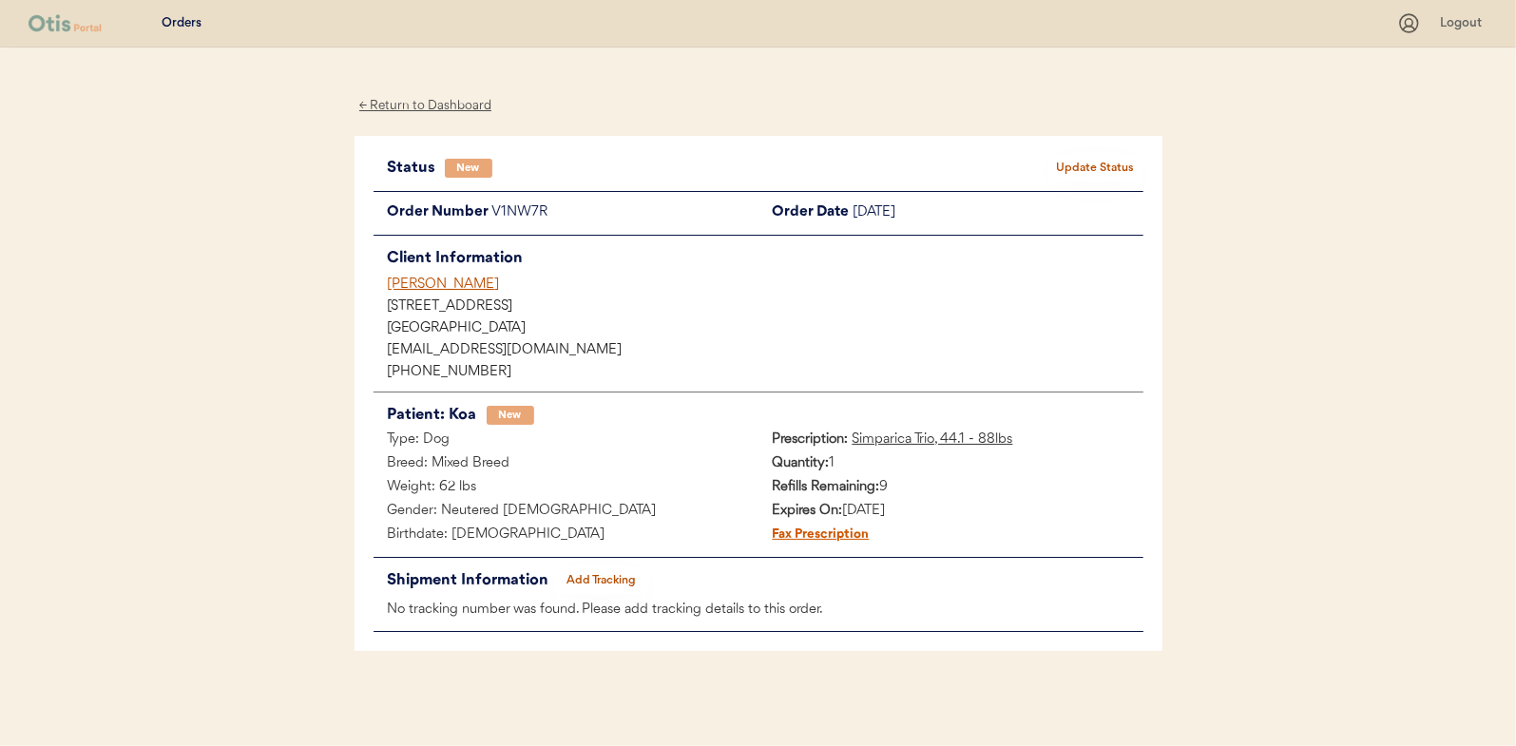
click at [1098, 164] on button "Update Status" at bounding box center [1095, 168] width 95 height 27
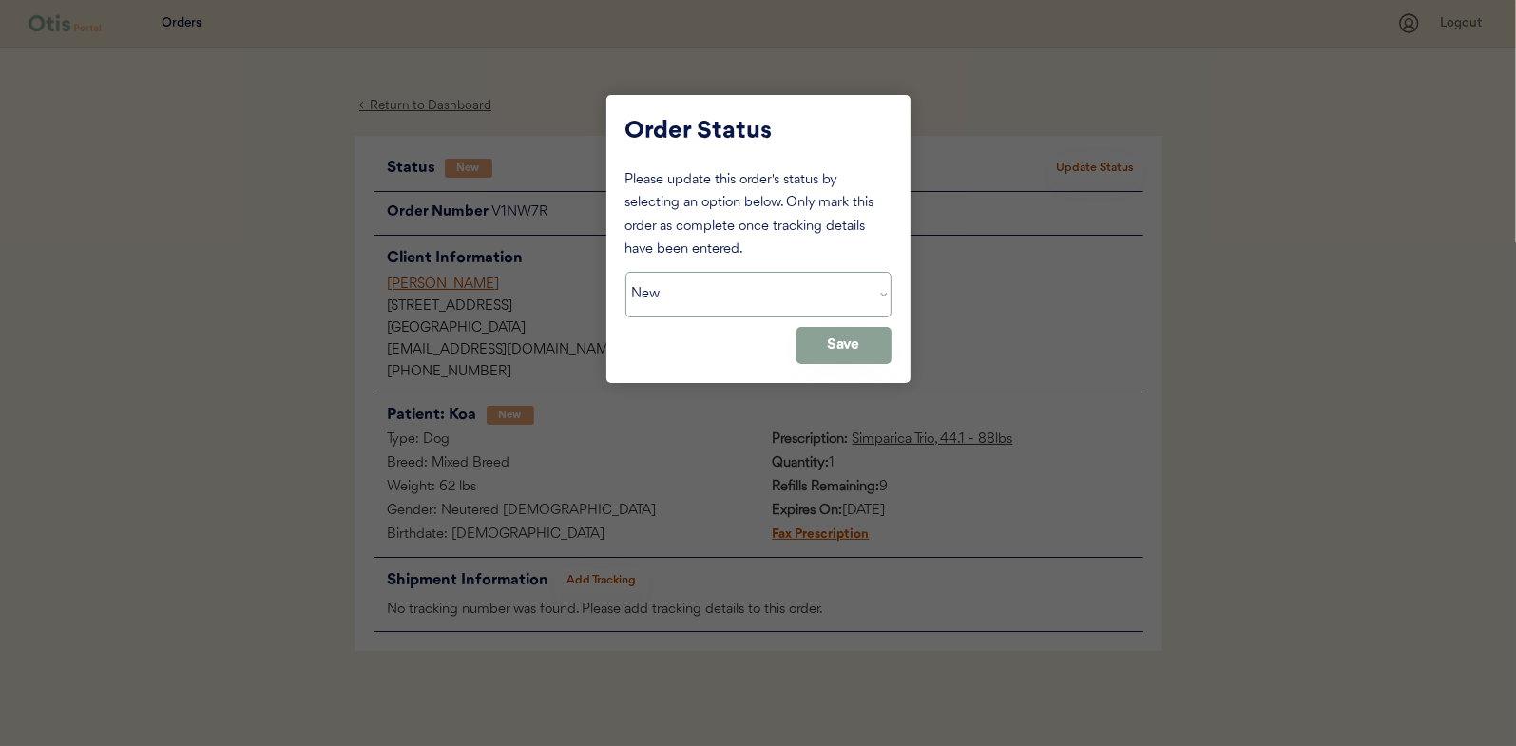
click at [680, 294] on select "Status On Hold New In Progress Complete Pending HW Consent Canceled" at bounding box center [758, 295] width 266 height 46
select select ""in_progress""
click at [625, 272] on select "Status On Hold New In Progress Complete Pending HW Consent Canceled" at bounding box center [758, 295] width 266 height 46
click at [835, 327] on button "Save" at bounding box center [843, 345] width 95 height 37
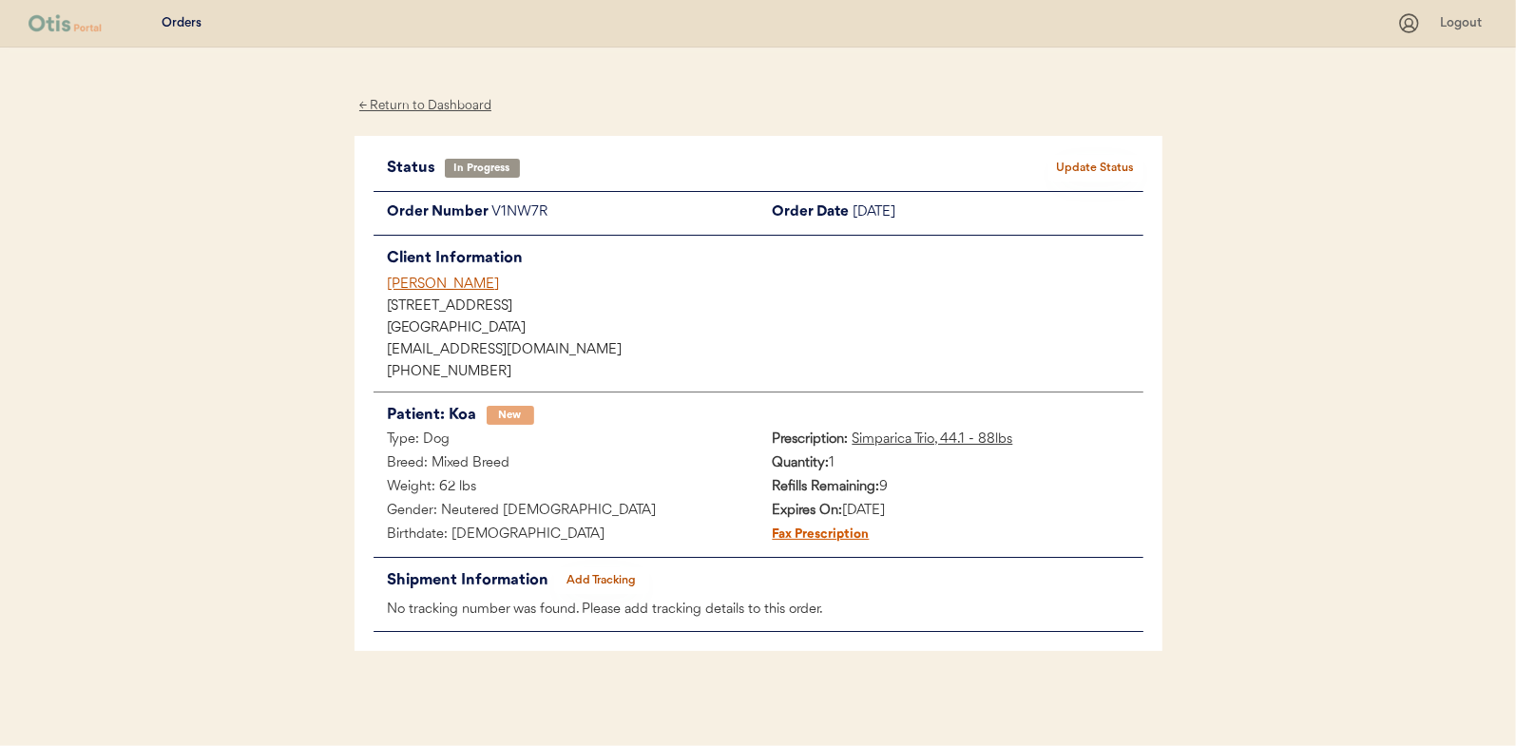
click at [408, 99] on div "← Return to Dashboard" at bounding box center [425, 106] width 143 height 22
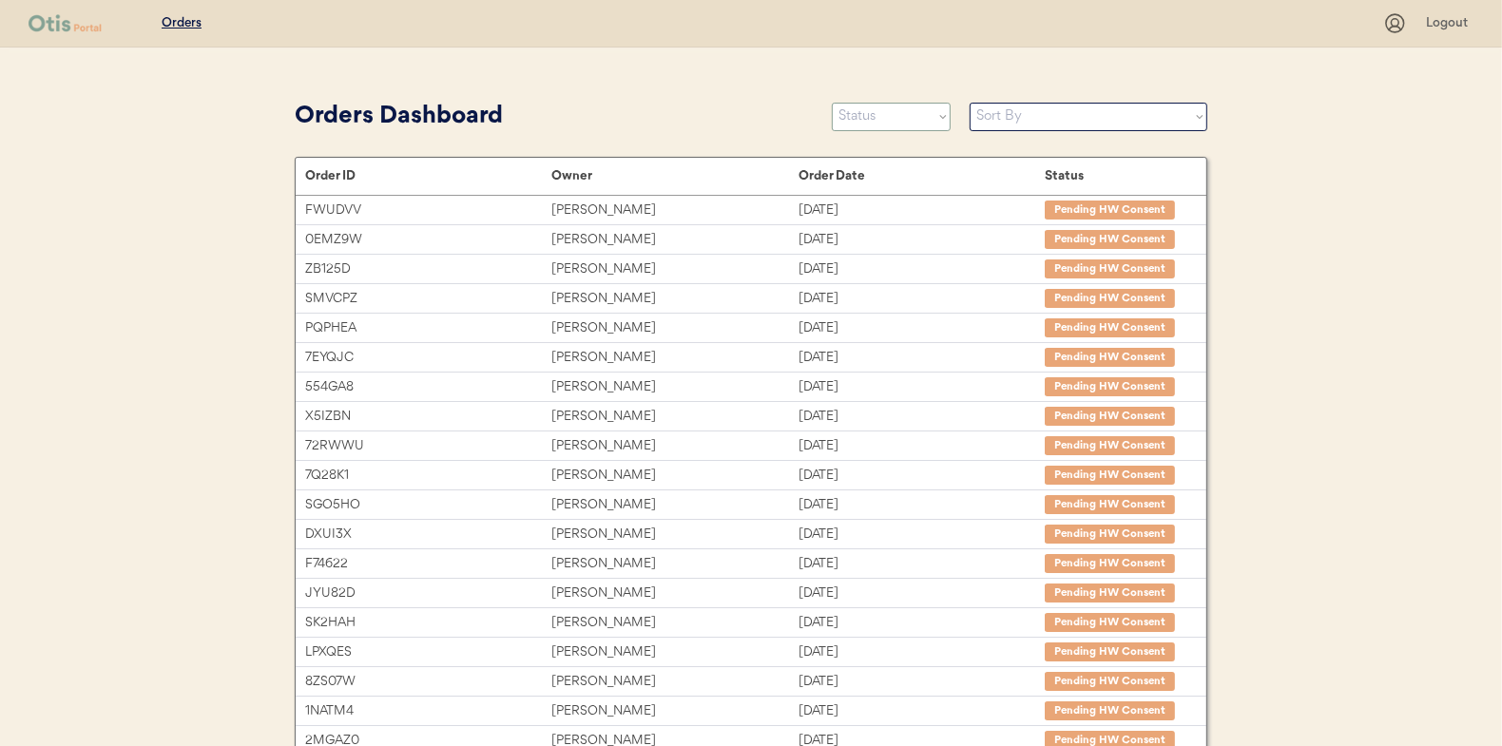
click at [891, 126] on select "Status On Hold New In Progress Complete Pending HW Consent Canceled" at bounding box center [891, 117] width 119 height 29
select select ""new""
click at [832, 103] on select "Status On Hold New In Progress Complete Pending HW Consent Canceled" at bounding box center [891, 117] width 119 height 29
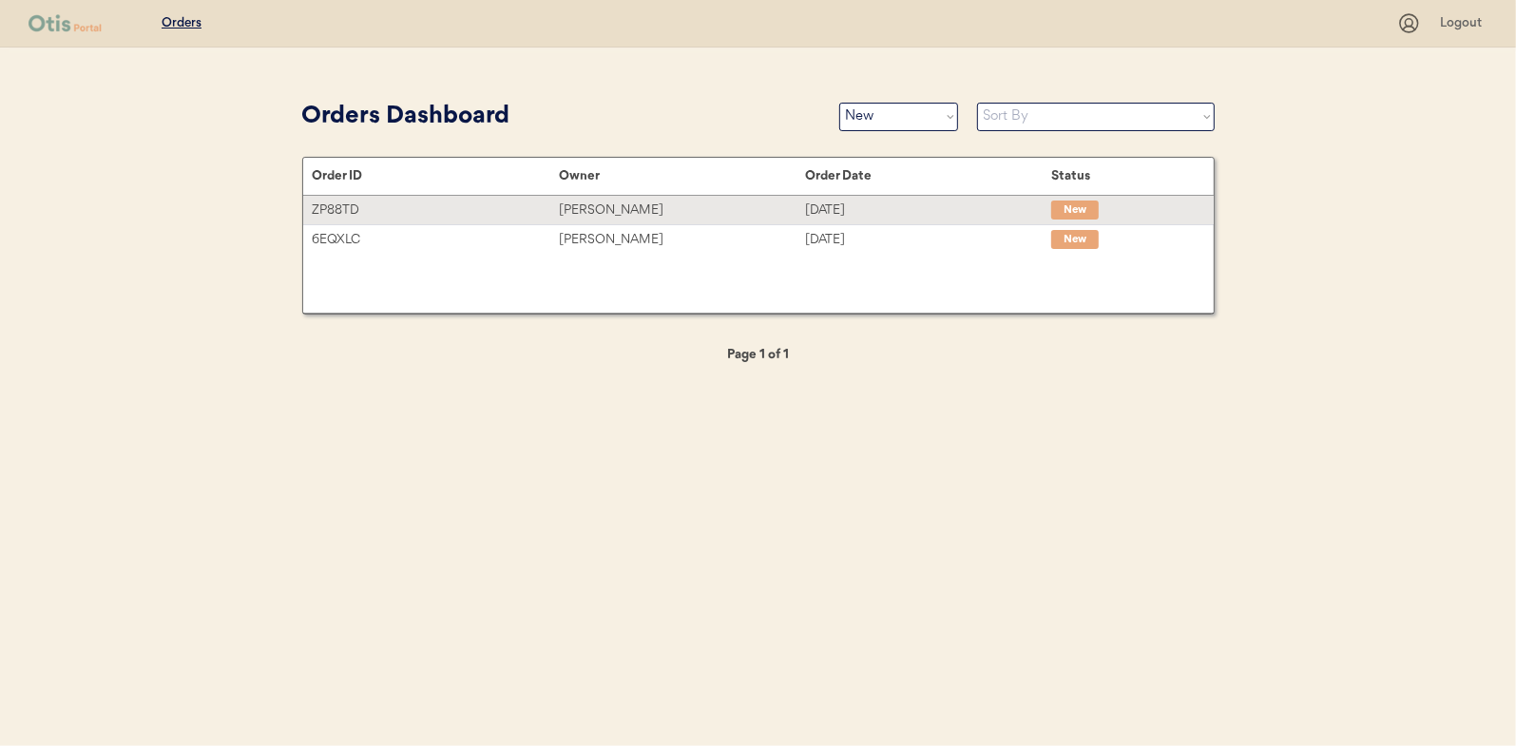
click at [649, 208] on div "[PERSON_NAME]" at bounding box center [682, 211] width 246 height 22
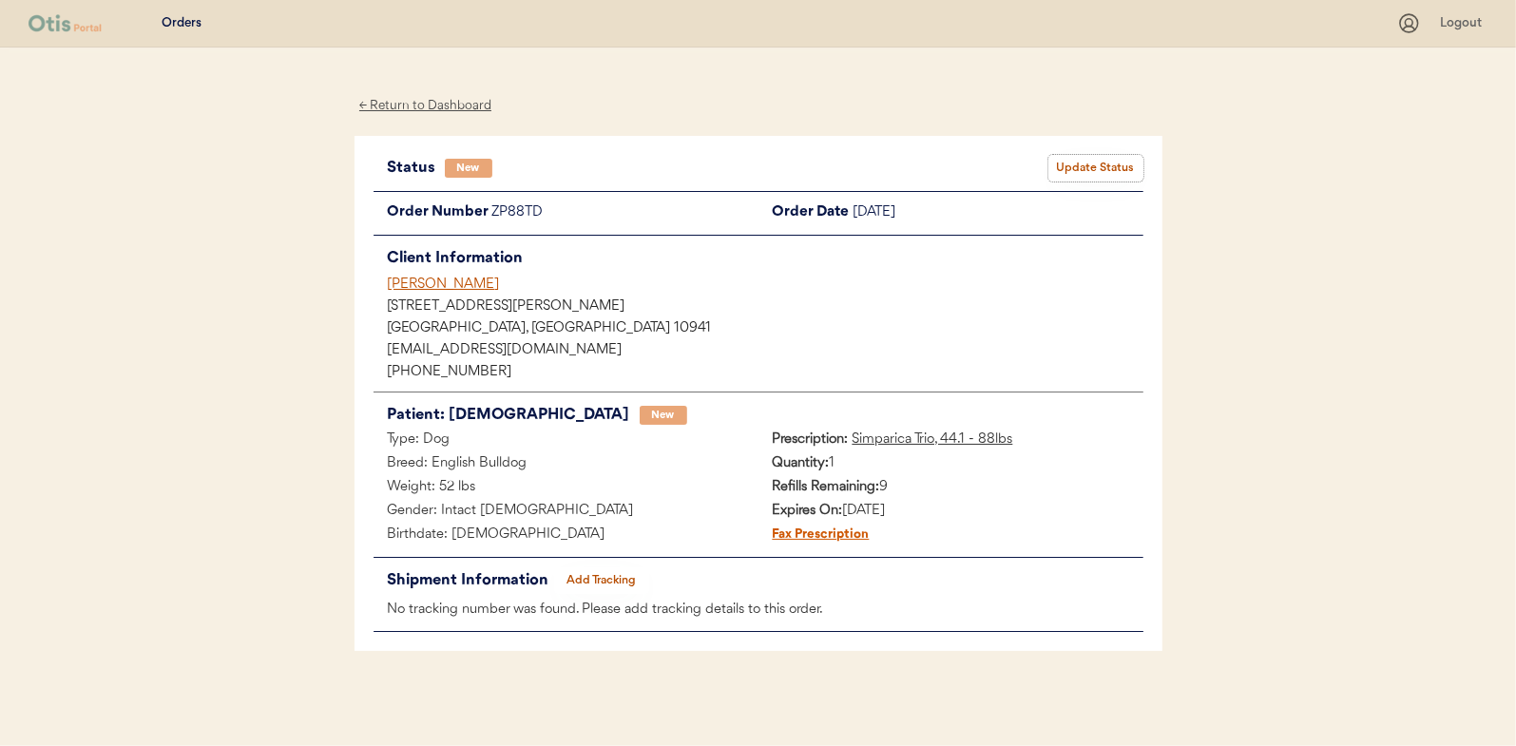
click at [1076, 175] on button "Update Status" at bounding box center [1095, 168] width 95 height 27
click at [1089, 163] on button "Update Status" at bounding box center [1095, 168] width 95 height 27
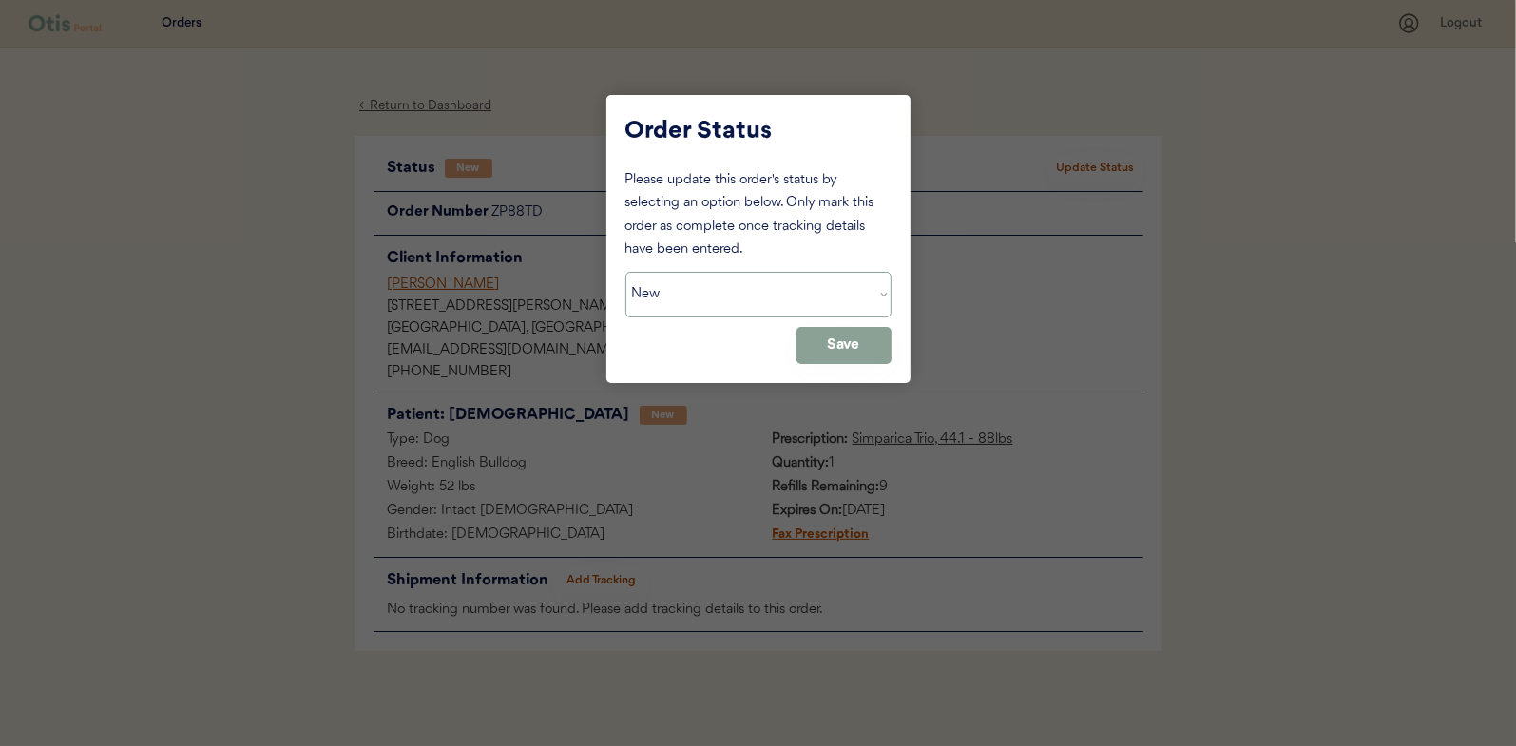
click at [690, 289] on select "Status On Hold New In Progress Complete Pending HW Consent Canceled" at bounding box center [758, 295] width 266 height 46
select select ""in_progress""
click at [625, 272] on select "Status On Hold New In Progress Complete Pending HW Consent Canceled" at bounding box center [758, 295] width 266 height 46
click at [859, 343] on button "Save" at bounding box center [843, 345] width 95 height 37
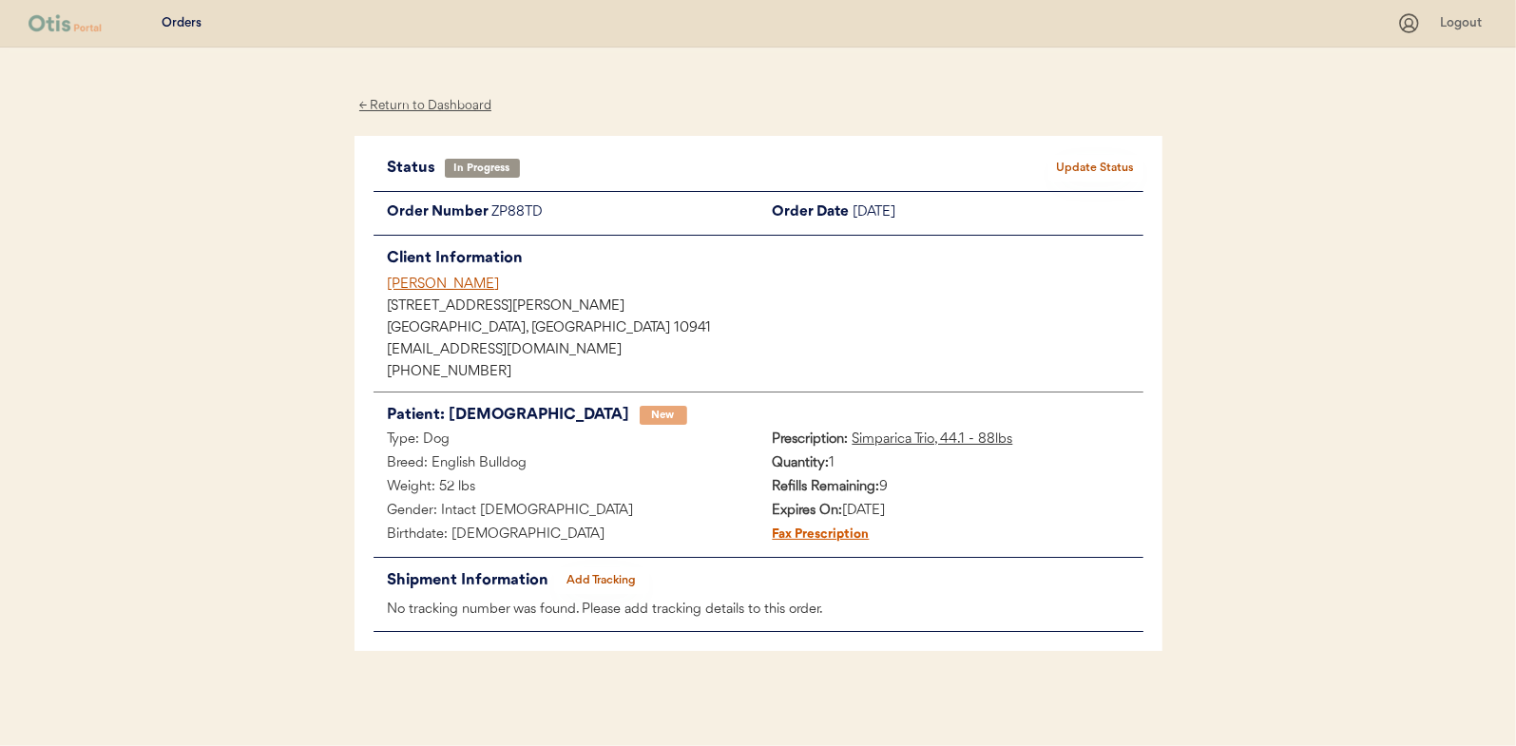
click at [435, 107] on div "← Return to Dashboard" at bounding box center [425, 106] width 143 height 22
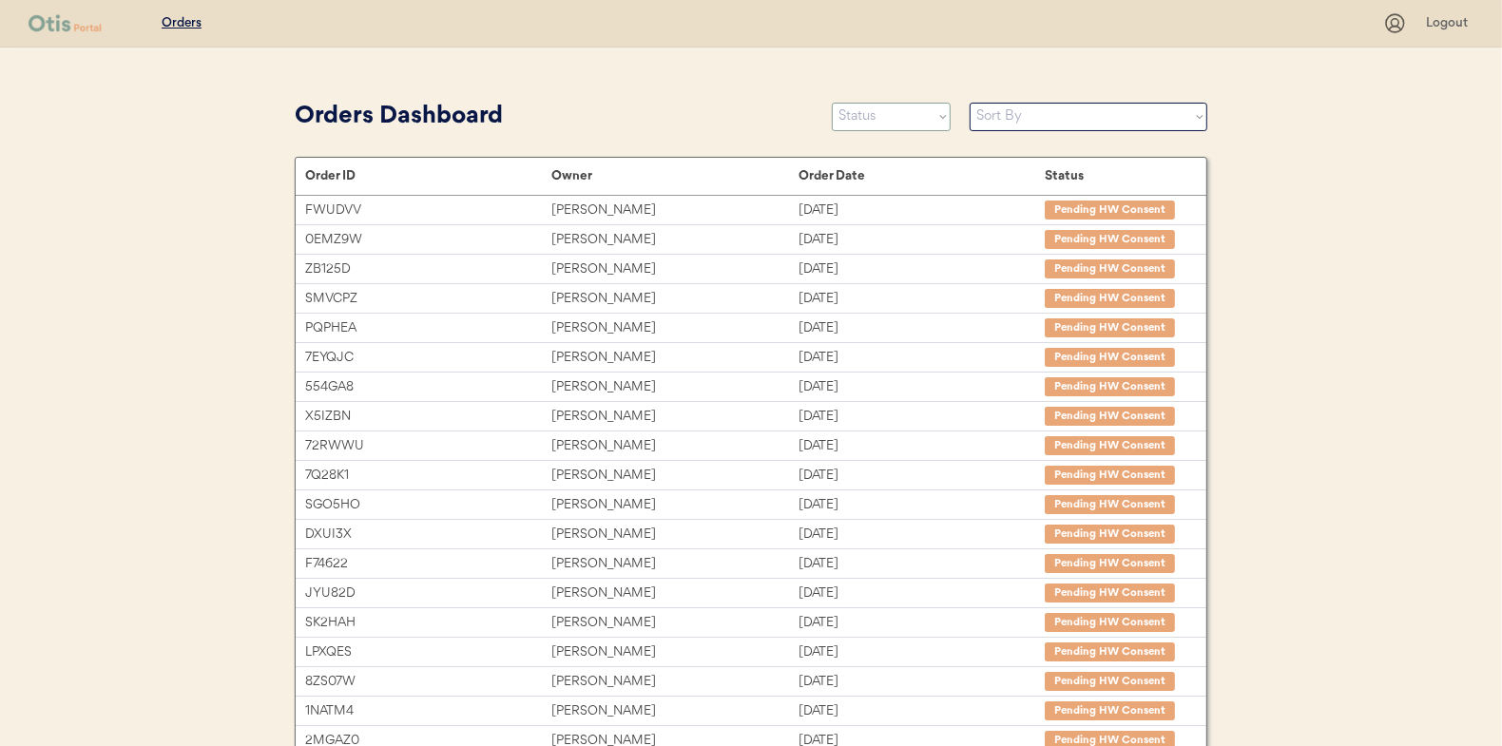
click at [877, 125] on select "Status On Hold New In Progress Complete Pending HW Consent Canceled" at bounding box center [891, 117] width 119 height 29
select select ""new""
click at [832, 103] on select "Status On Hold New In Progress Complete Pending HW Consent Canceled" at bounding box center [891, 117] width 119 height 29
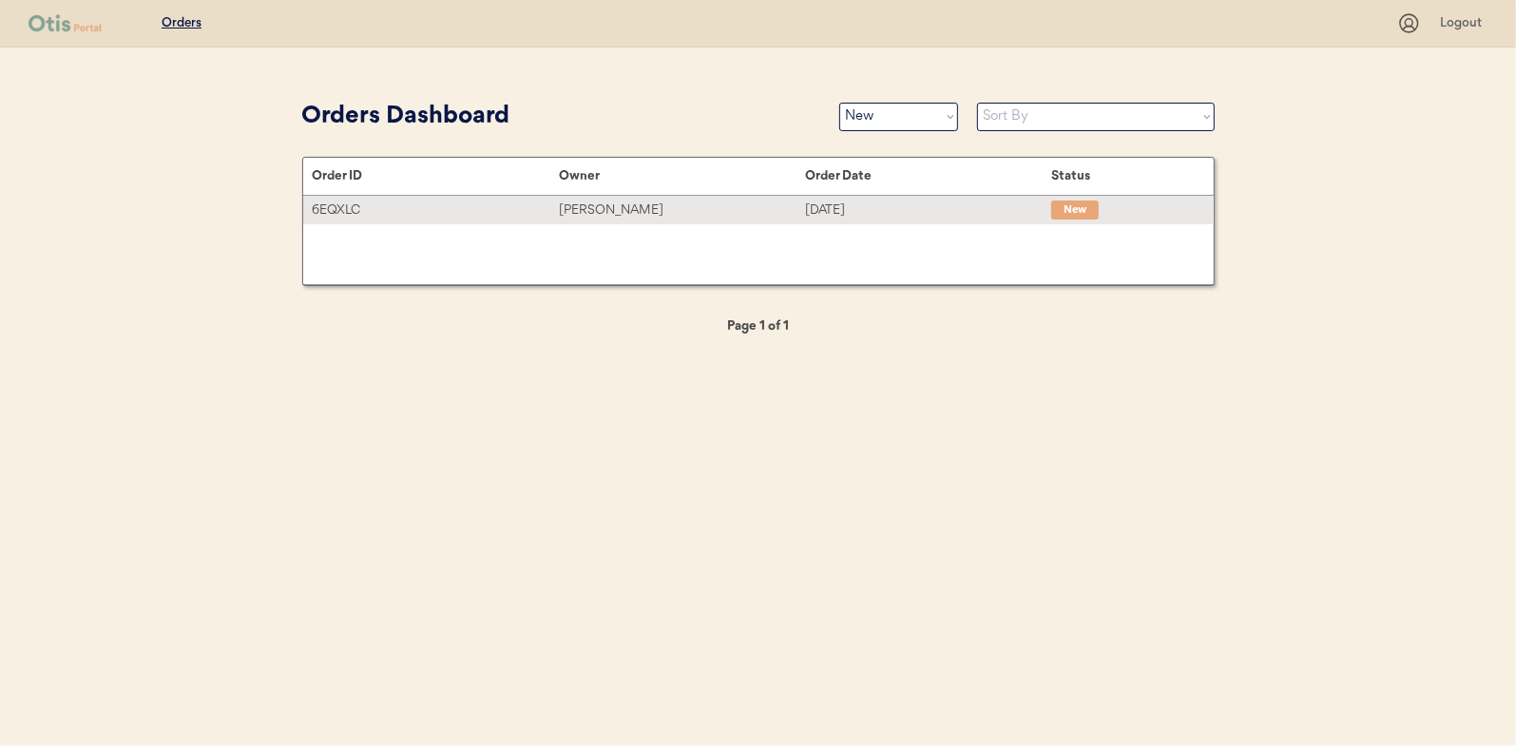
click at [603, 210] on div "[PERSON_NAME]" at bounding box center [682, 211] width 246 height 22
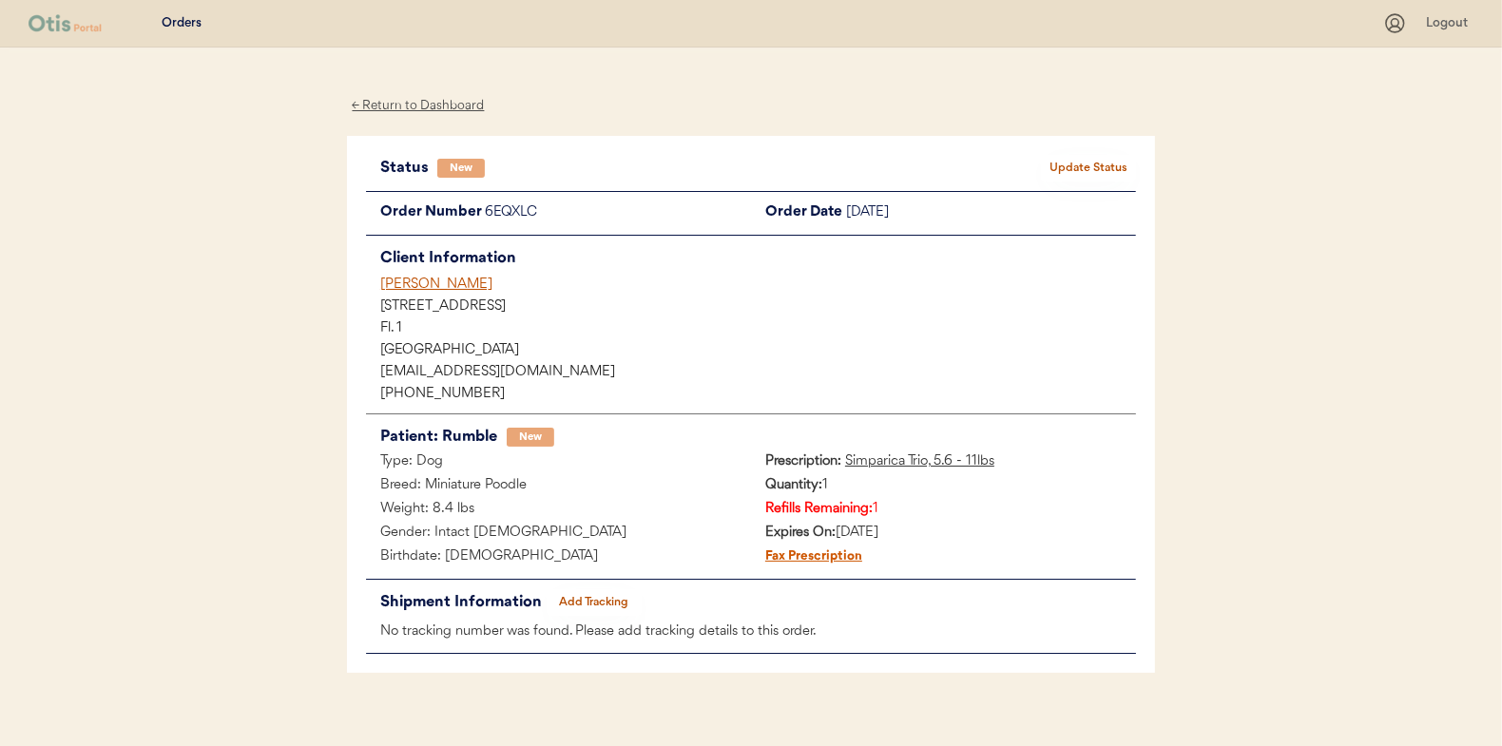
click at [1110, 159] on button "Update Status" at bounding box center [1088, 168] width 95 height 27
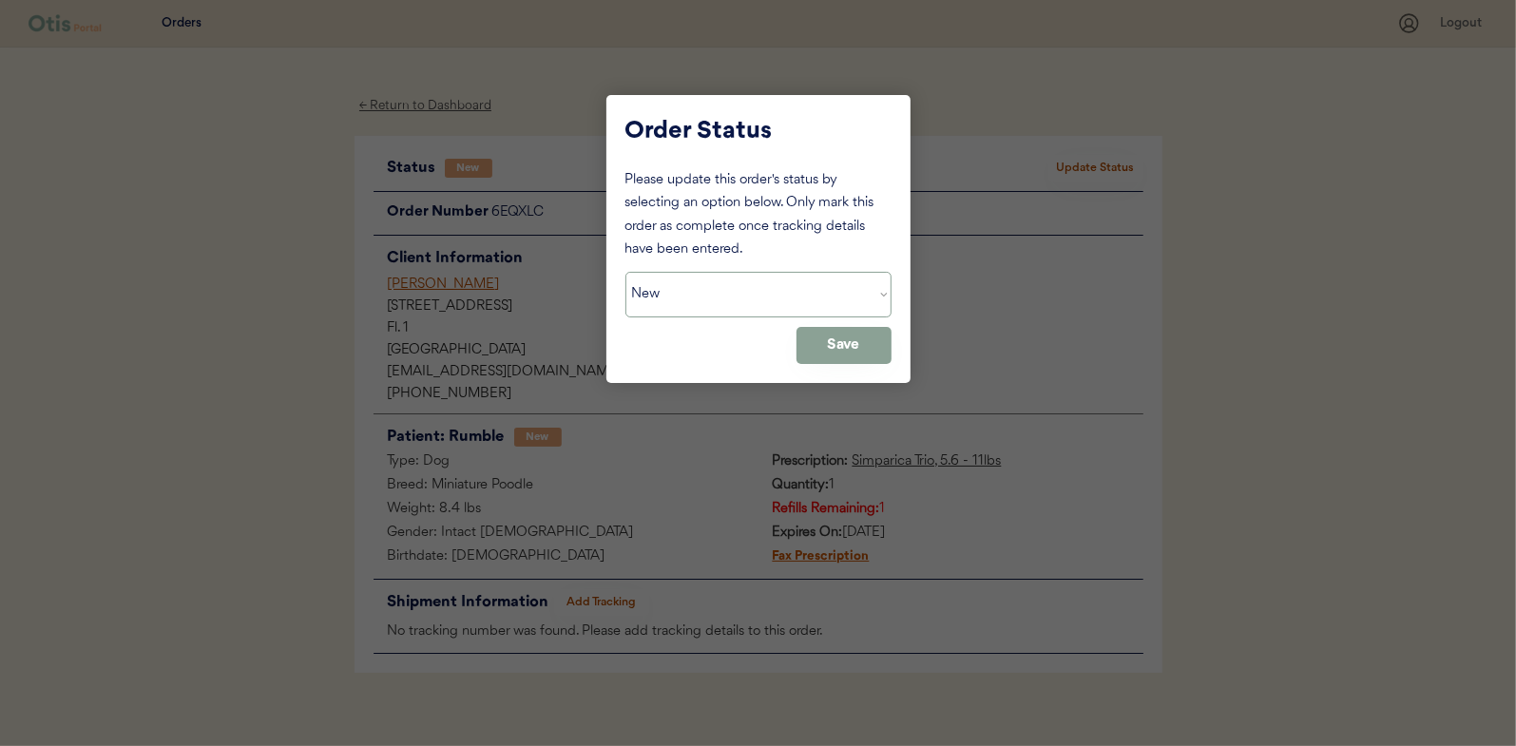
click at [757, 297] on select "Status On Hold New In Progress Complete Pending HW Consent Canceled" at bounding box center [758, 295] width 266 height 46
select select ""in_progress""
click at [625, 272] on select "Status On Hold New In Progress Complete Pending HW Consent Canceled" at bounding box center [758, 295] width 266 height 46
click at [828, 349] on button "Save" at bounding box center [843, 345] width 95 height 37
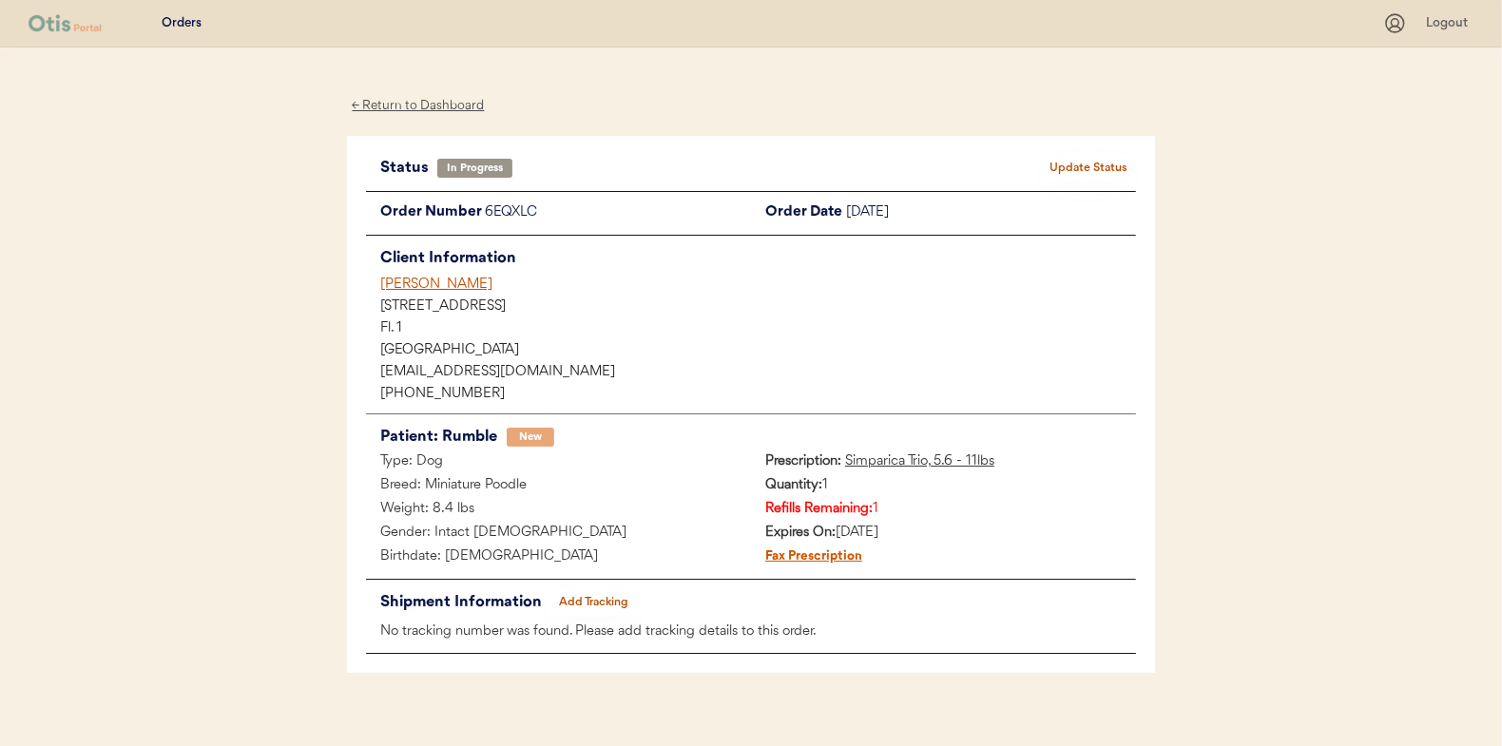
click at [434, 109] on div "← Return to Dashboard" at bounding box center [418, 106] width 143 height 22
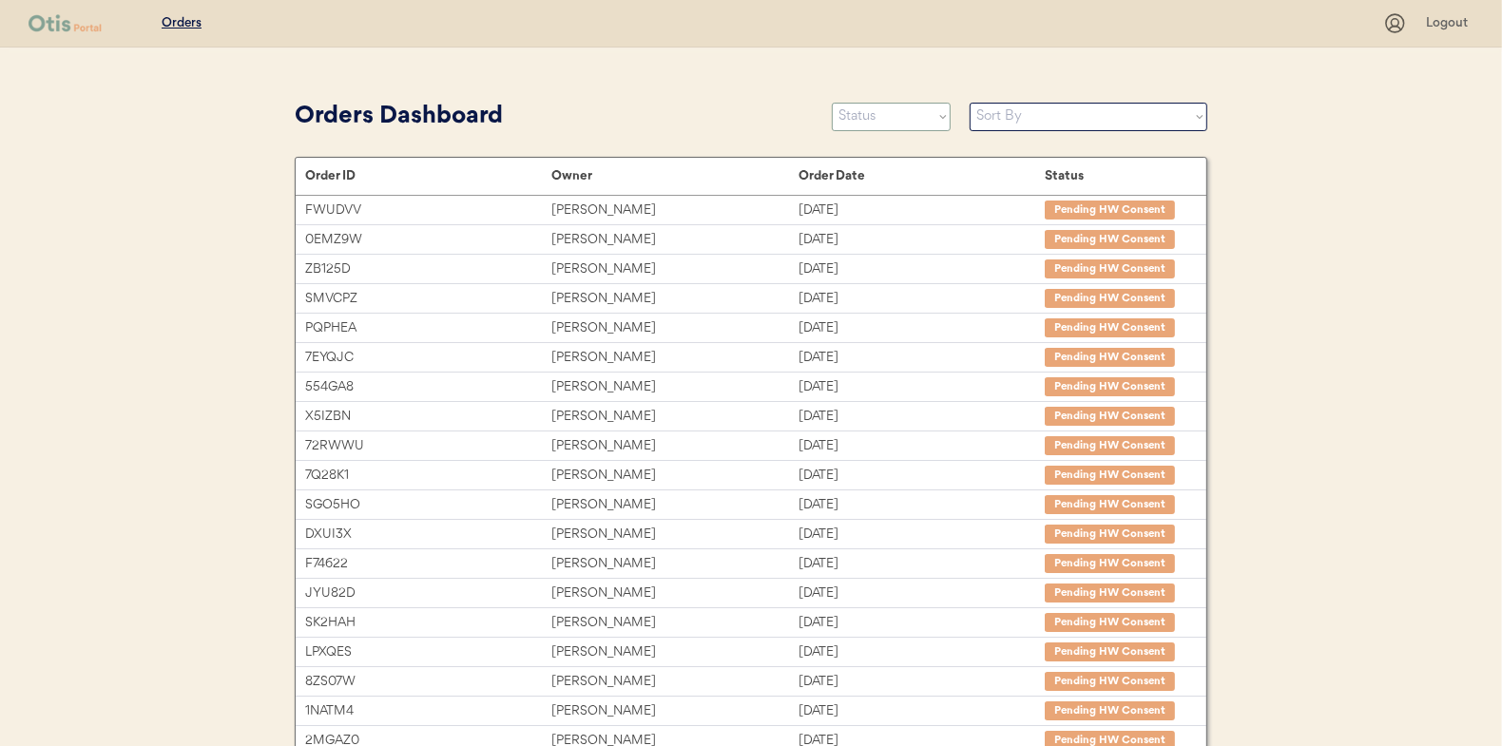
drag, startPoint x: 904, startPoint y: 119, endPoint x: 898, endPoint y: 132, distance: 14.5
click at [904, 119] on select "Status On Hold New In Progress Complete Pending HW Consent Canceled" at bounding box center [891, 117] width 119 height 29
select select ""new""
click at [832, 103] on select "Status On Hold New In Progress Complete Pending HW Consent Canceled" at bounding box center [891, 117] width 119 height 29
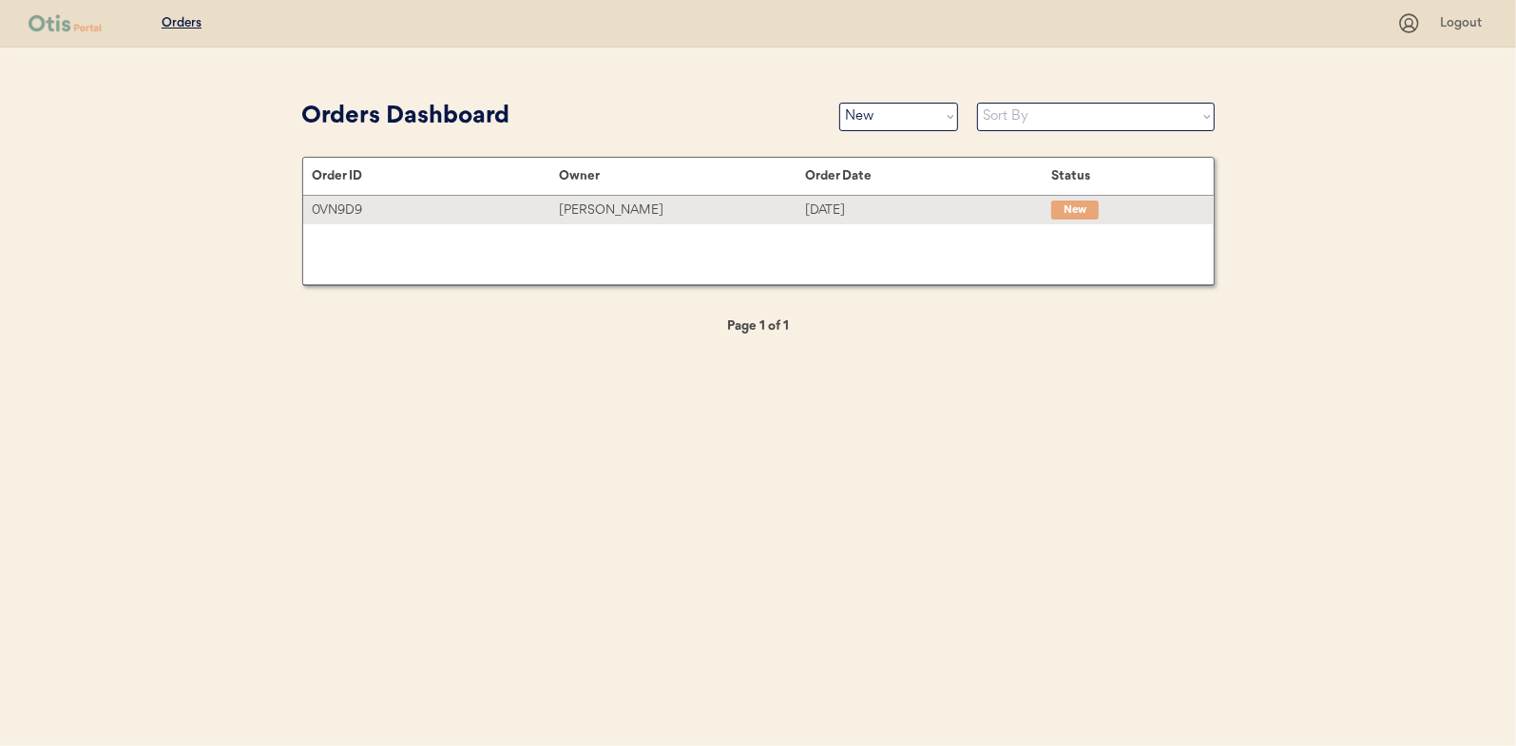
click at [634, 201] on div "[PERSON_NAME]" at bounding box center [682, 211] width 246 height 22
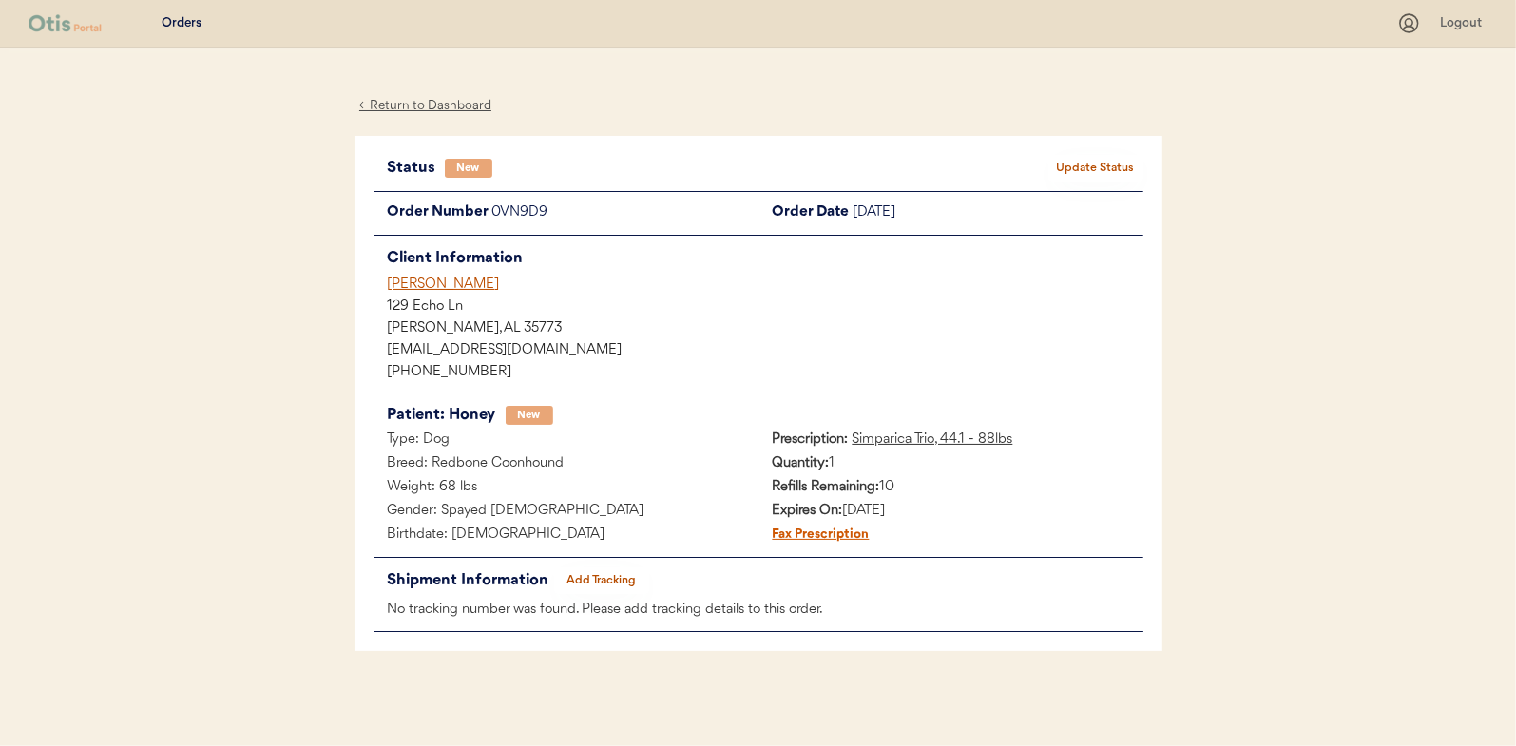
click at [1071, 156] on button "Update Status" at bounding box center [1095, 168] width 95 height 27
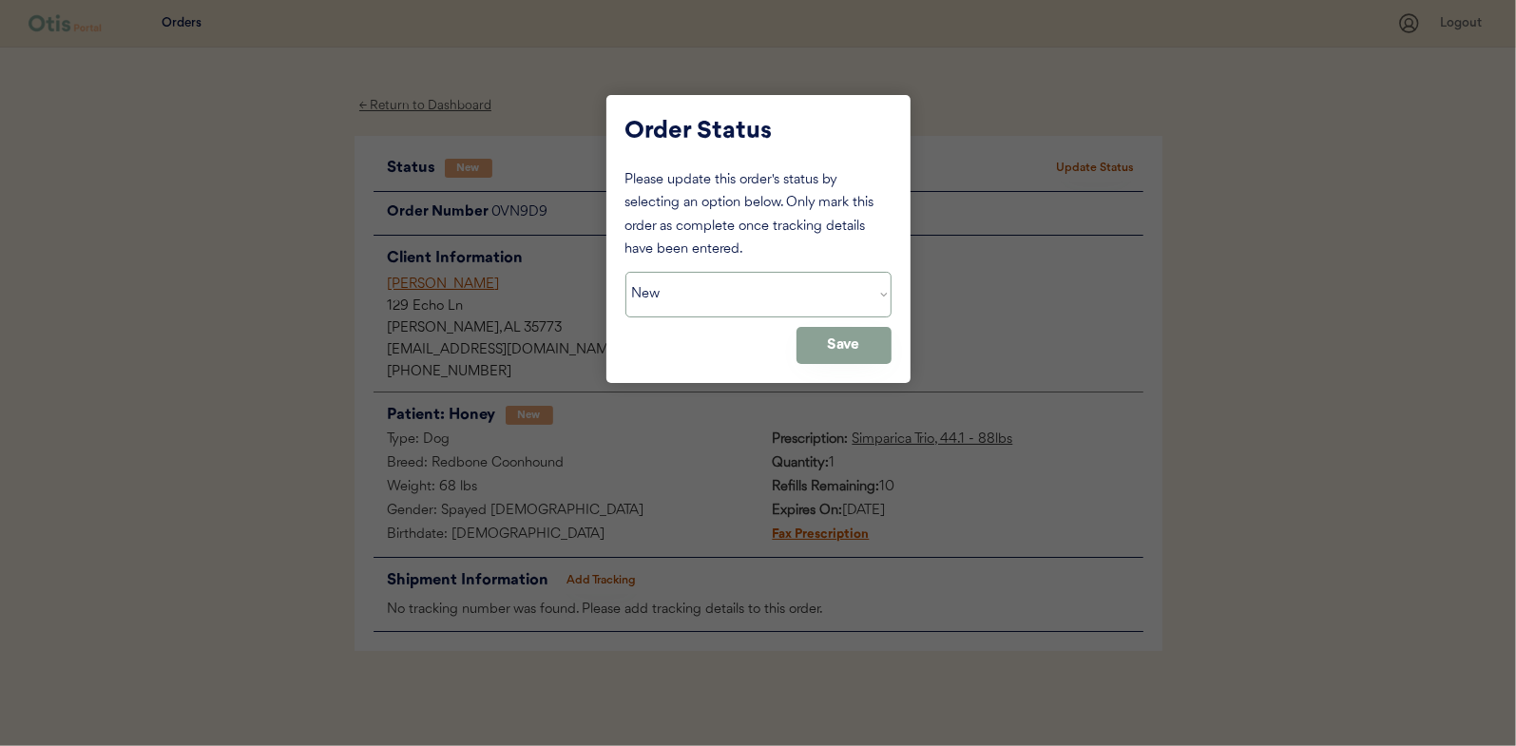
click at [677, 278] on select "Status On Hold New In Progress Complete Pending HW Consent Canceled" at bounding box center [758, 295] width 266 height 46
select select ""in_progress""
click at [625, 272] on select "Status On Hold New In Progress Complete Pending HW Consent Canceled" at bounding box center [758, 295] width 266 height 46
click at [849, 347] on button "Save" at bounding box center [843, 345] width 95 height 37
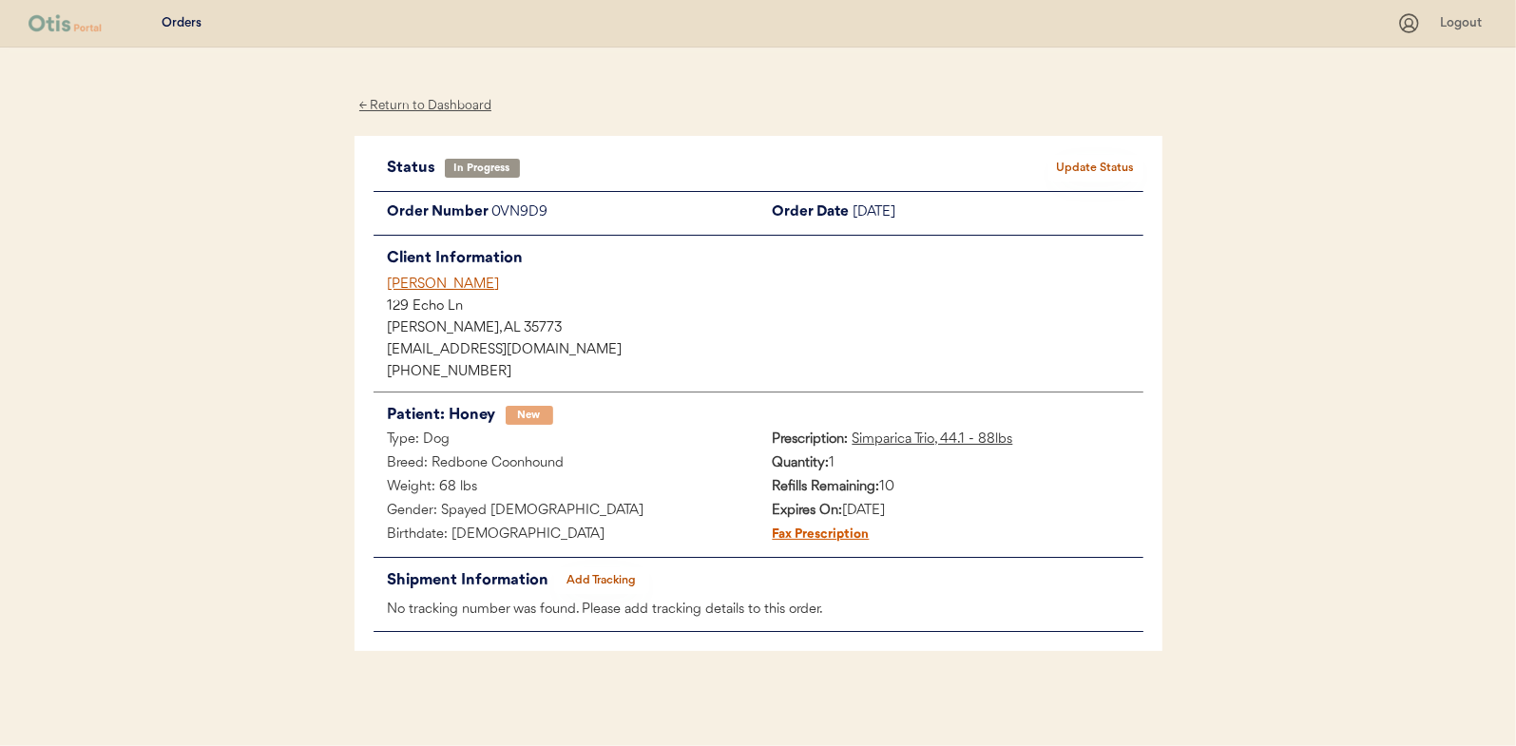
click at [422, 97] on div "← Return to Dashboard" at bounding box center [425, 106] width 143 height 22
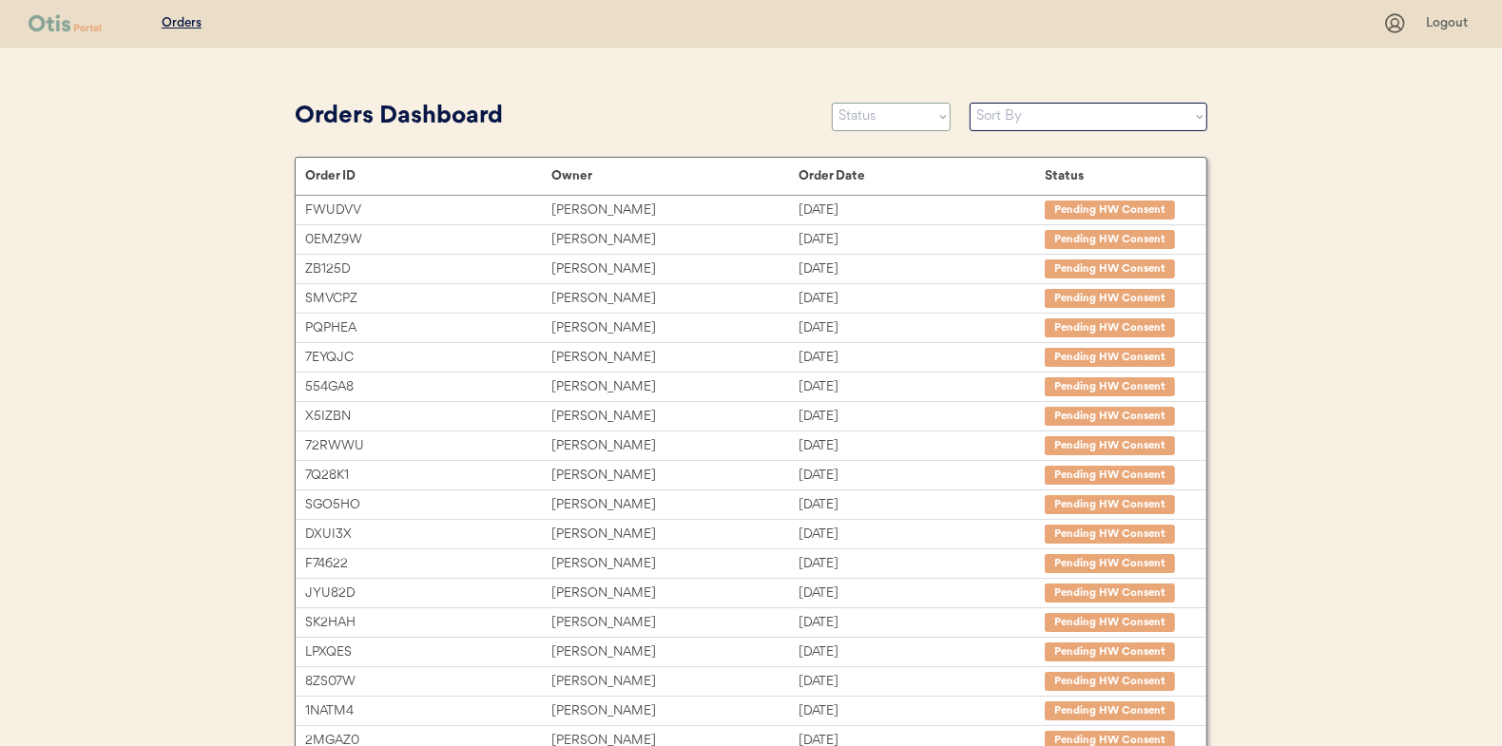
click at [863, 124] on select "Status On Hold New In Progress Complete Pending HW Consent Canceled" at bounding box center [891, 117] width 119 height 29
select select ""new""
click at [832, 103] on select "Status On Hold New In Progress Complete Pending HW Consent Canceled" at bounding box center [891, 117] width 119 height 29
